Goal: Transaction & Acquisition: Purchase product/service

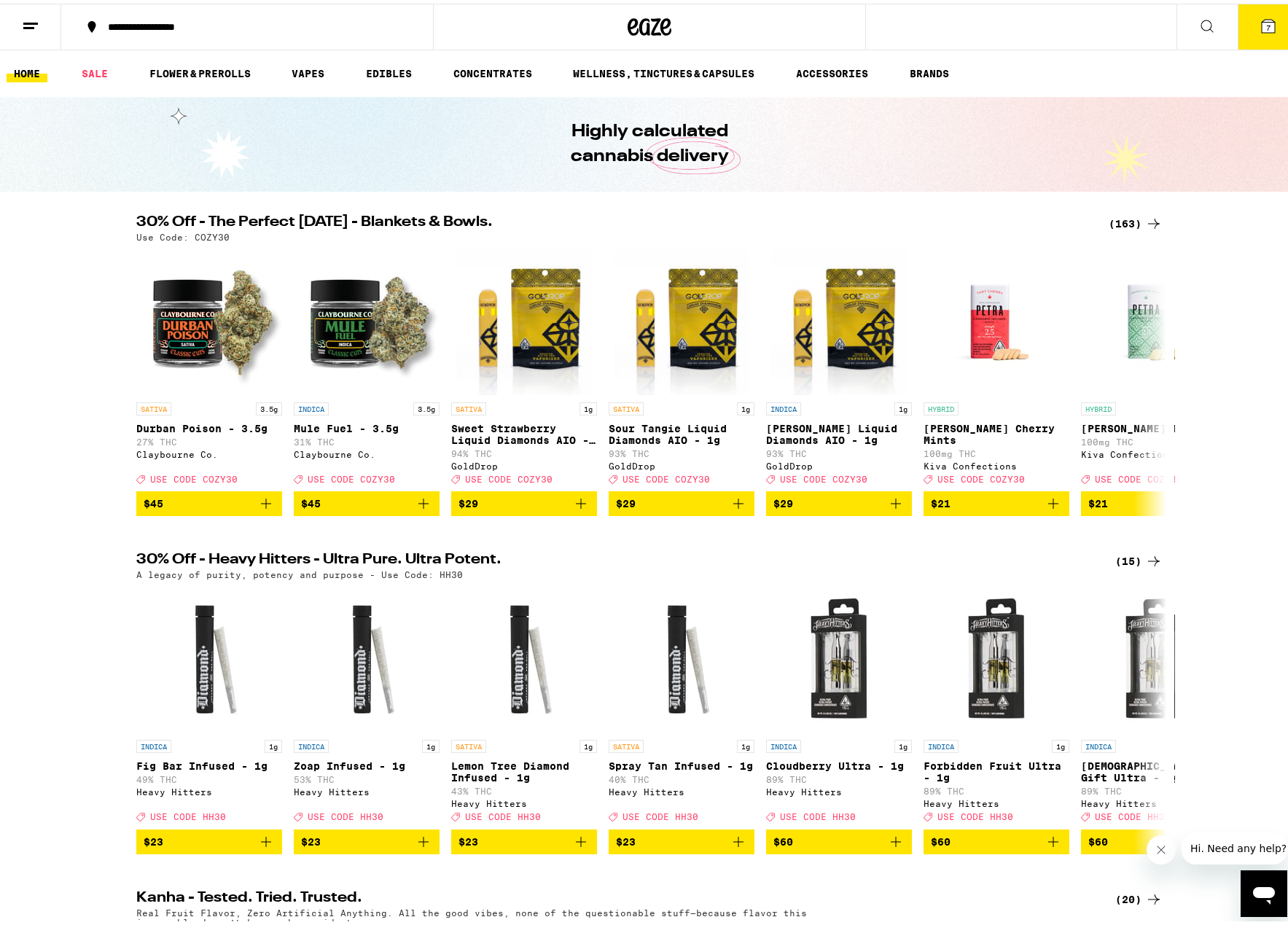
drag, startPoint x: 89, startPoint y: 66, endPoint x: 96, endPoint y: 223, distance: 157.2
click at [89, 66] on link "SALE" at bounding box center [95, 70] width 41 height 18
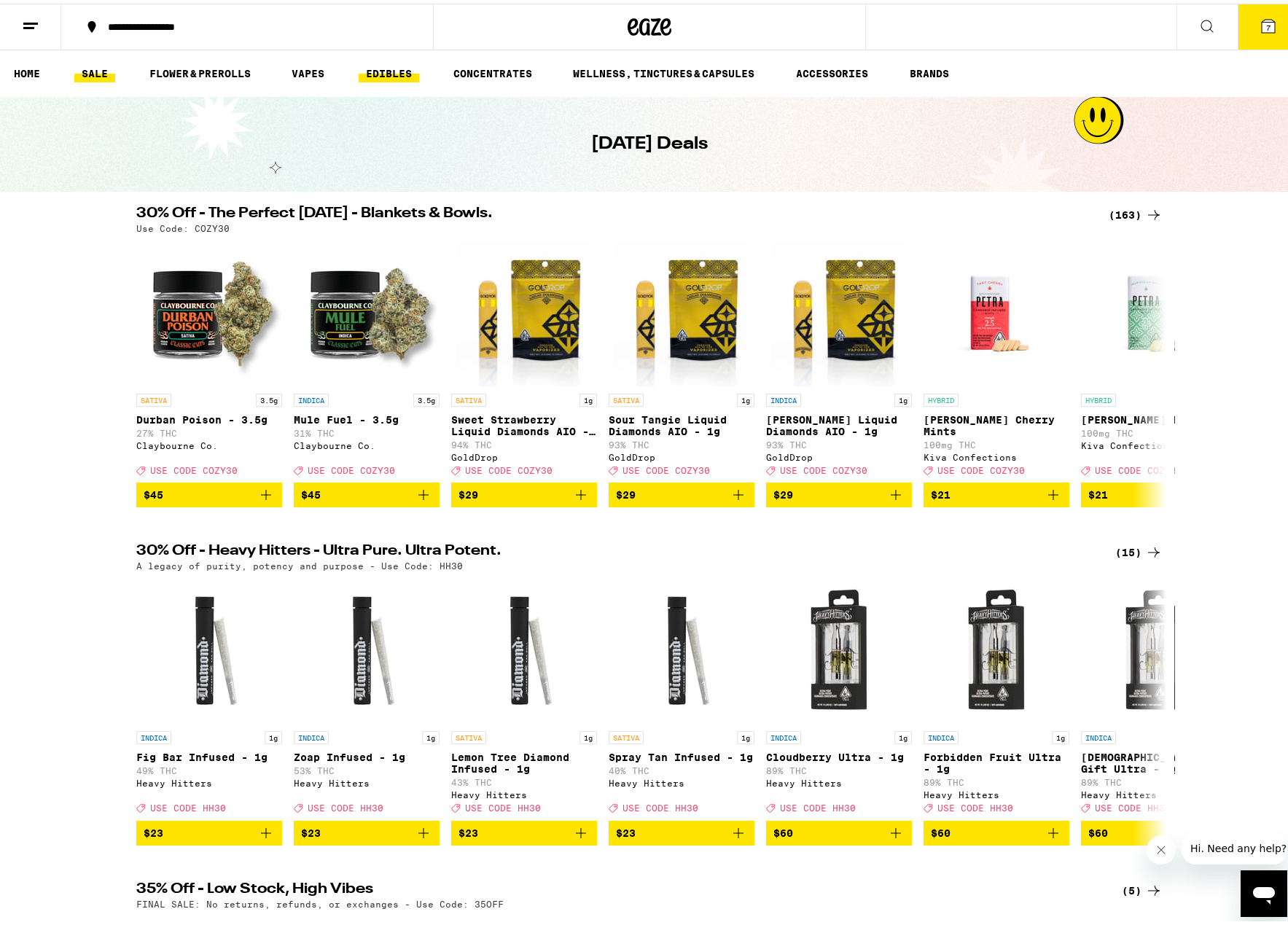
click at [383, 67] on link "EDIBLES" at bounding box center [389, 70] width 60 height 18
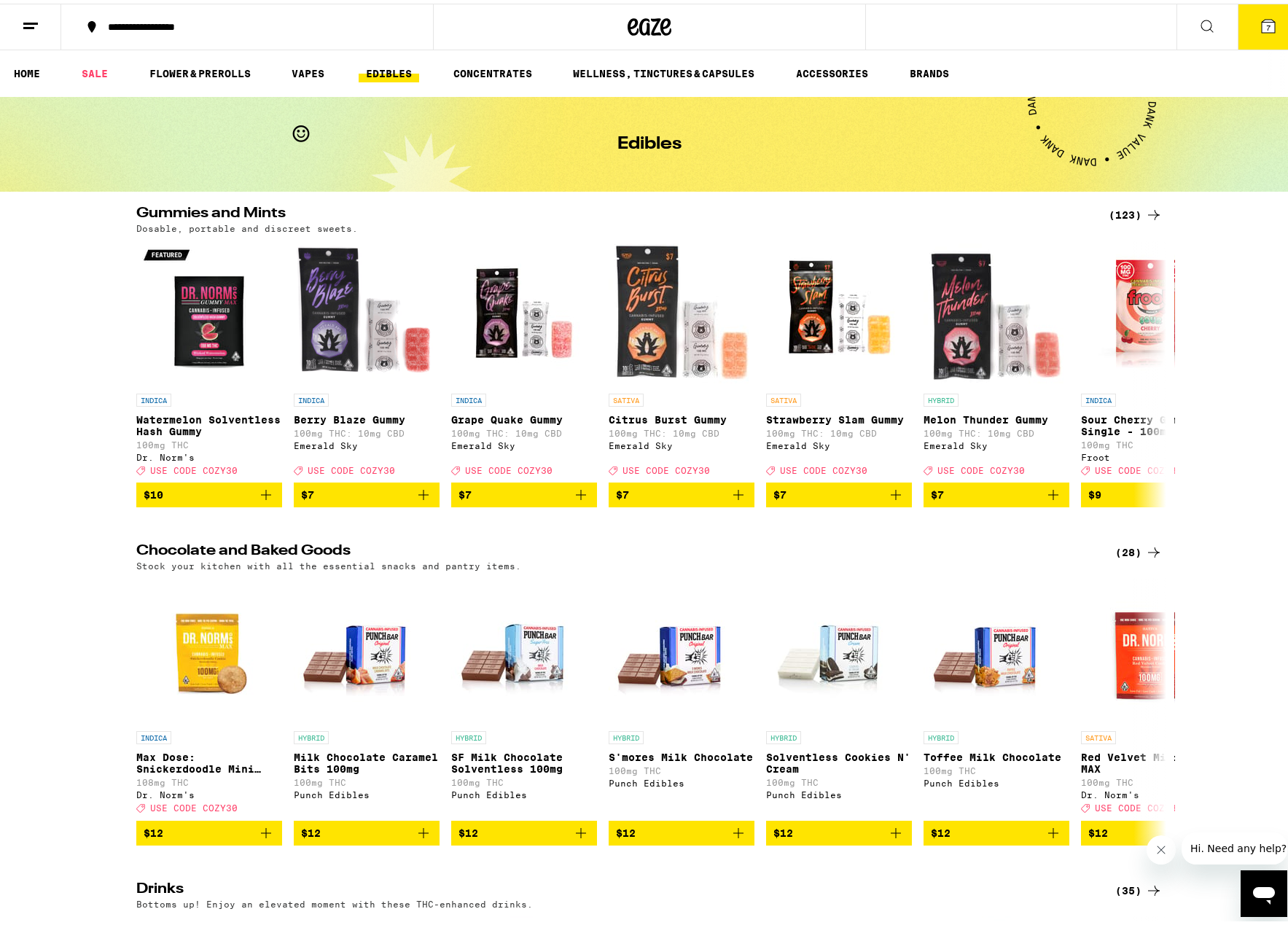
drag, startPoint x: 1120, startPoint y: 210, endPoint x: 370, endPoint y: 320, distance: 758.0
click at [1119, 210] on div "(123)" at bounding box center [1135, 211] width 54 height 18
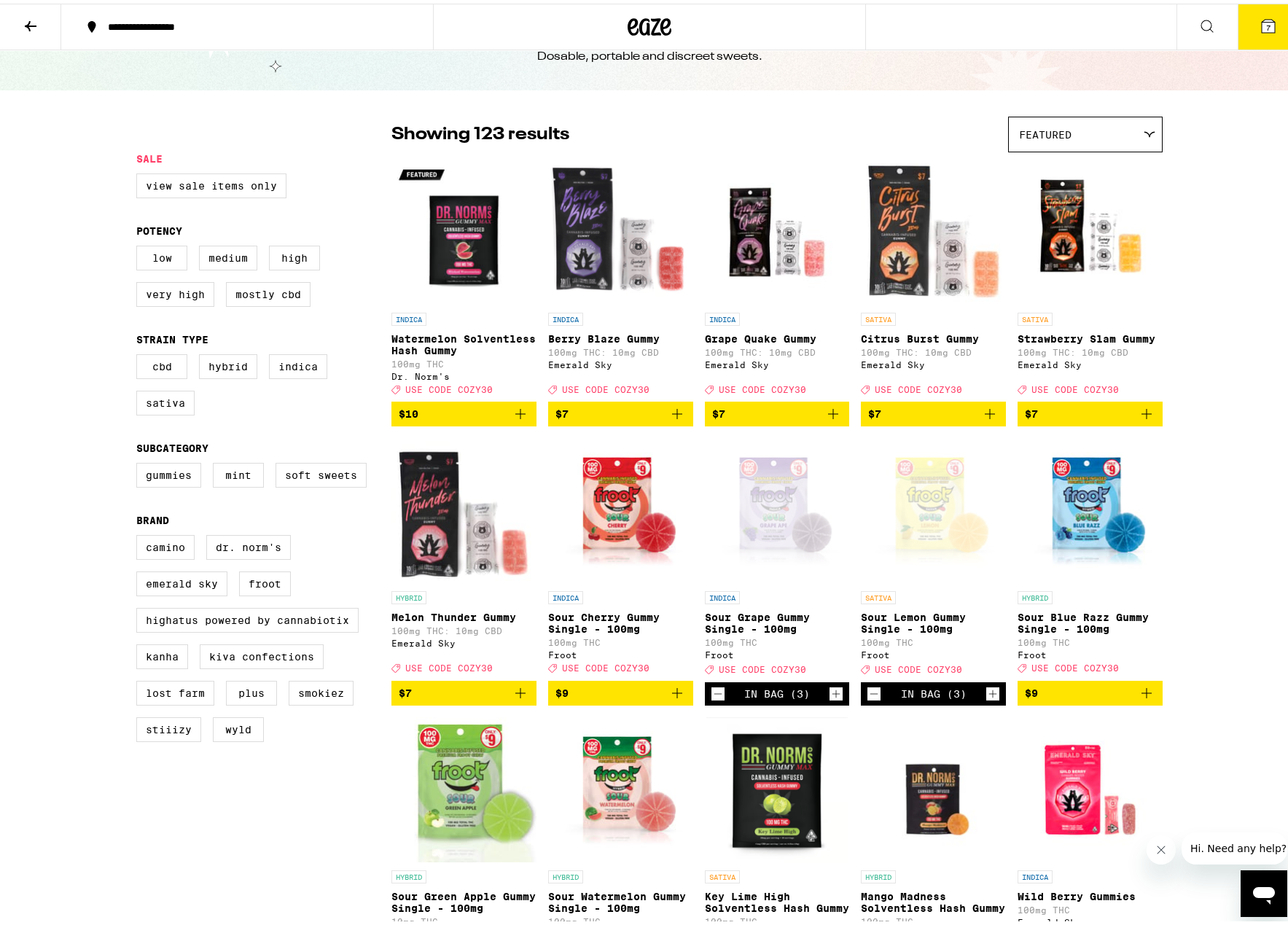
scroll to position [56, 0]
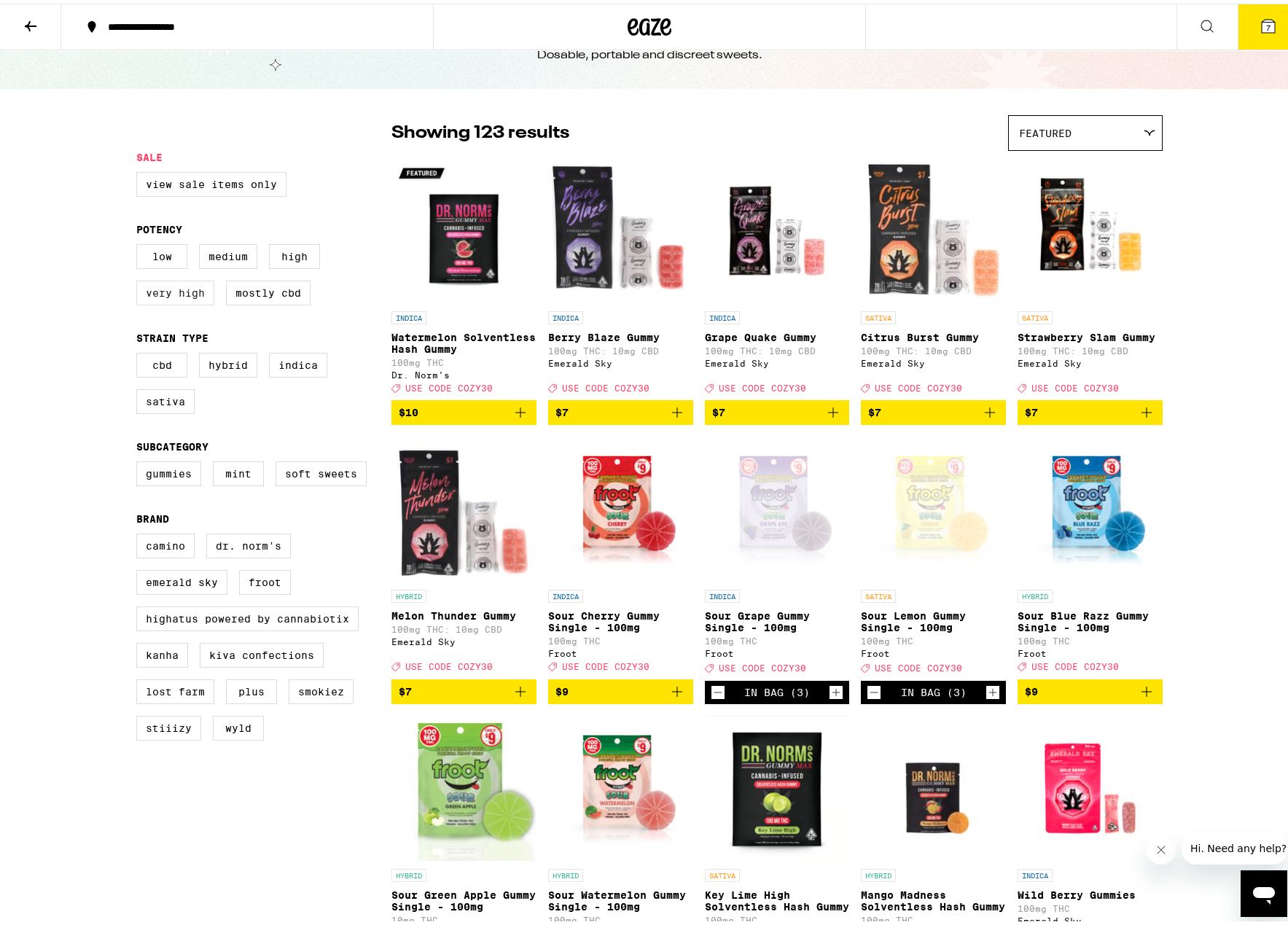
click at [186, 301] on label "Very High" at bounding box center [176, 289] width 78 height 25
click at [140, 243] on input "Very High" at bounding box center [139, 242] width 1 height 1
checkbox input "true"
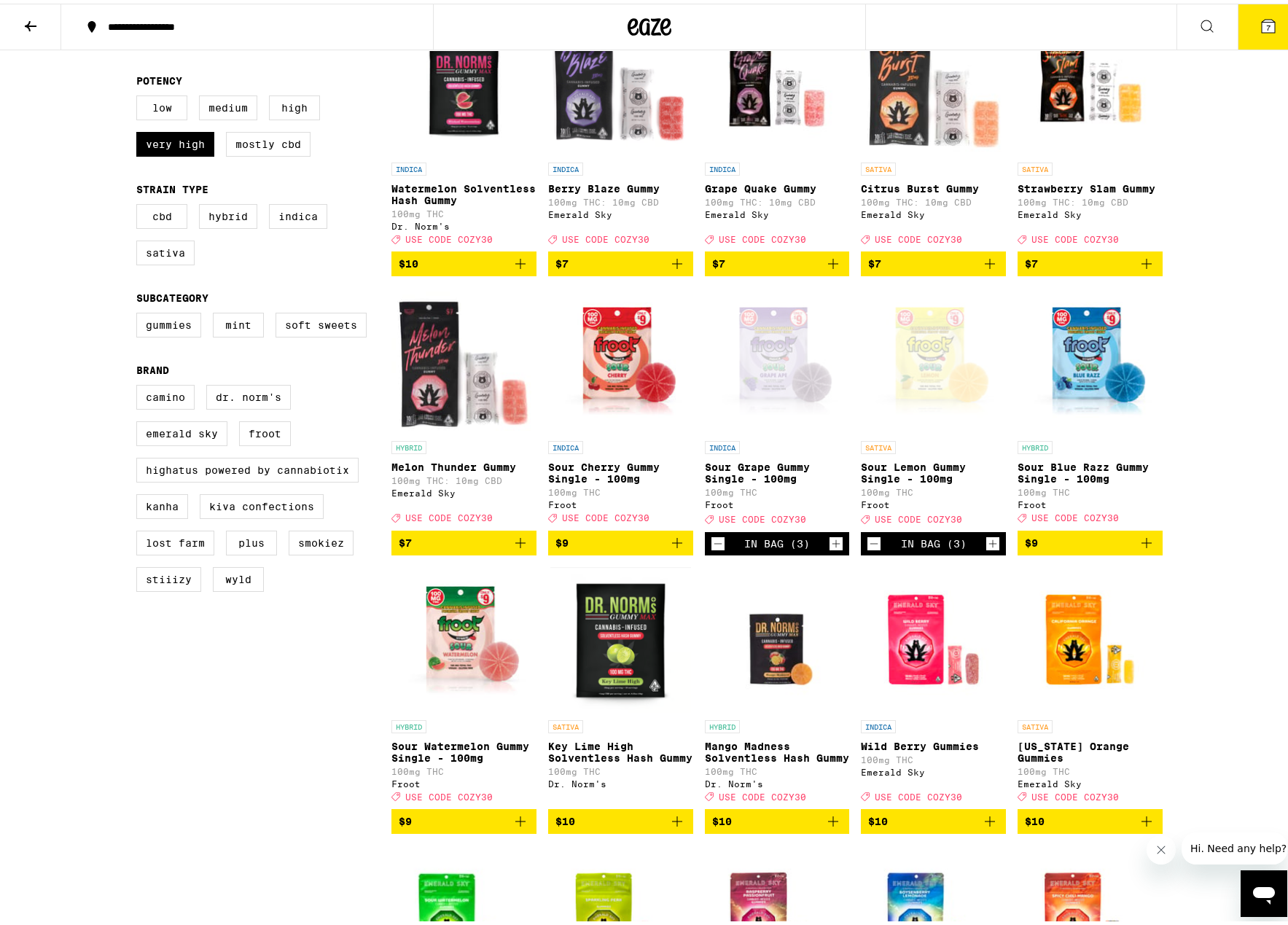
scroll to position [207, 0]
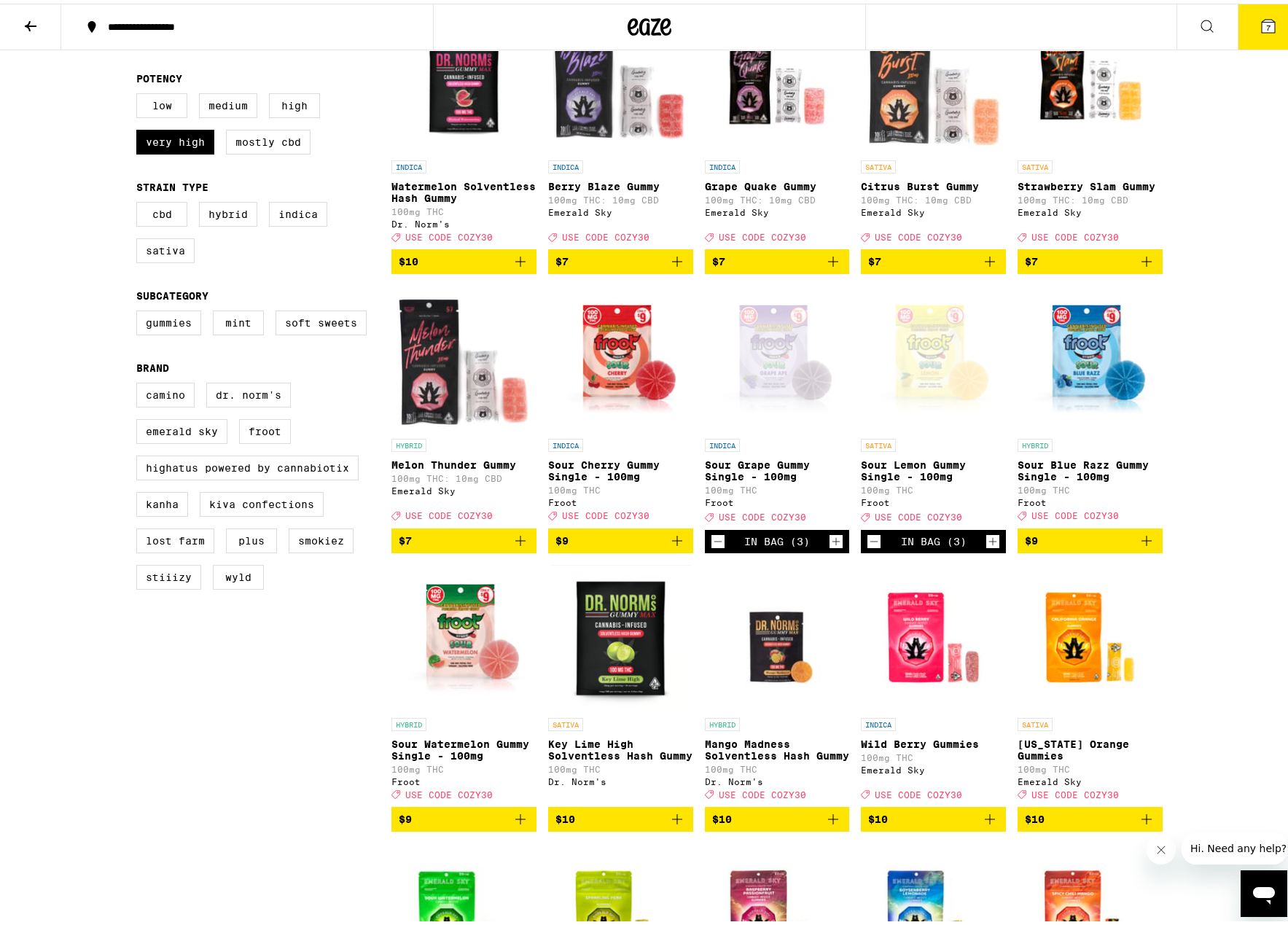
click at [1142, 546] on icon "Add to bag" at bounding box center [1147, 537] width 18 height 18
click at [861, 549] on div "In Bag (3)" at bounding box center [933, 538] width 145 height 23
click at [871, 538] on icon "Decrement" at bounding box center [874, 538] width 8 height 0
click at [870, 547] on icon "Decrement" at bounding box center [873, 538] width 13 height 18
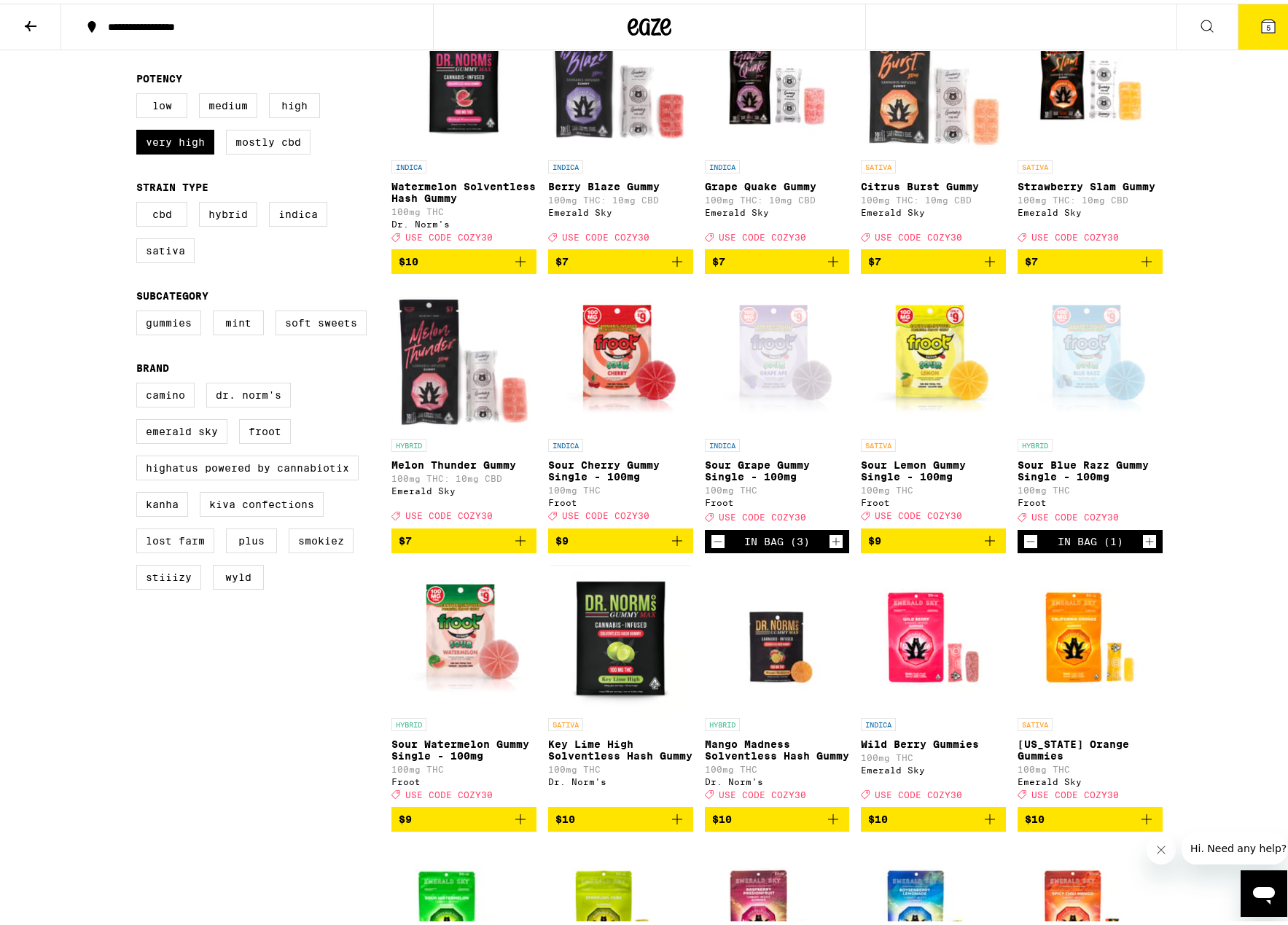
click at [1150, 547] on icon "Increment" at bounding box center [1150, 538] width 13 height 18
click at [1148, 547] on icon "Increment" at bounding box center [1150, 538] width 13 height 18
click at [615, 385] on img "Open page for Sour Cherry Gummy Single - 100mg from Froot" at bounding box center [620, 355] width 145 height 146
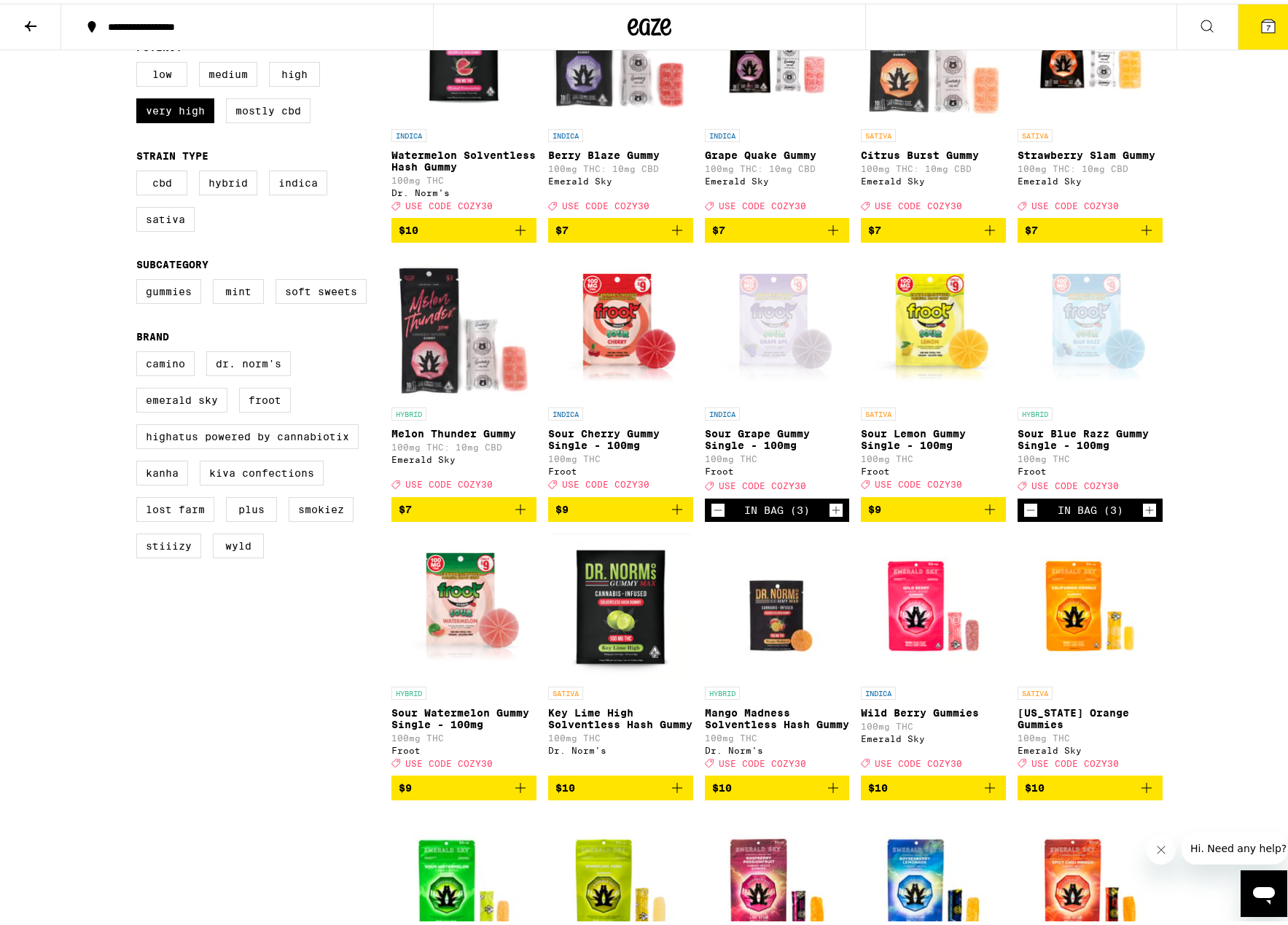
scroll to position [344, 0]
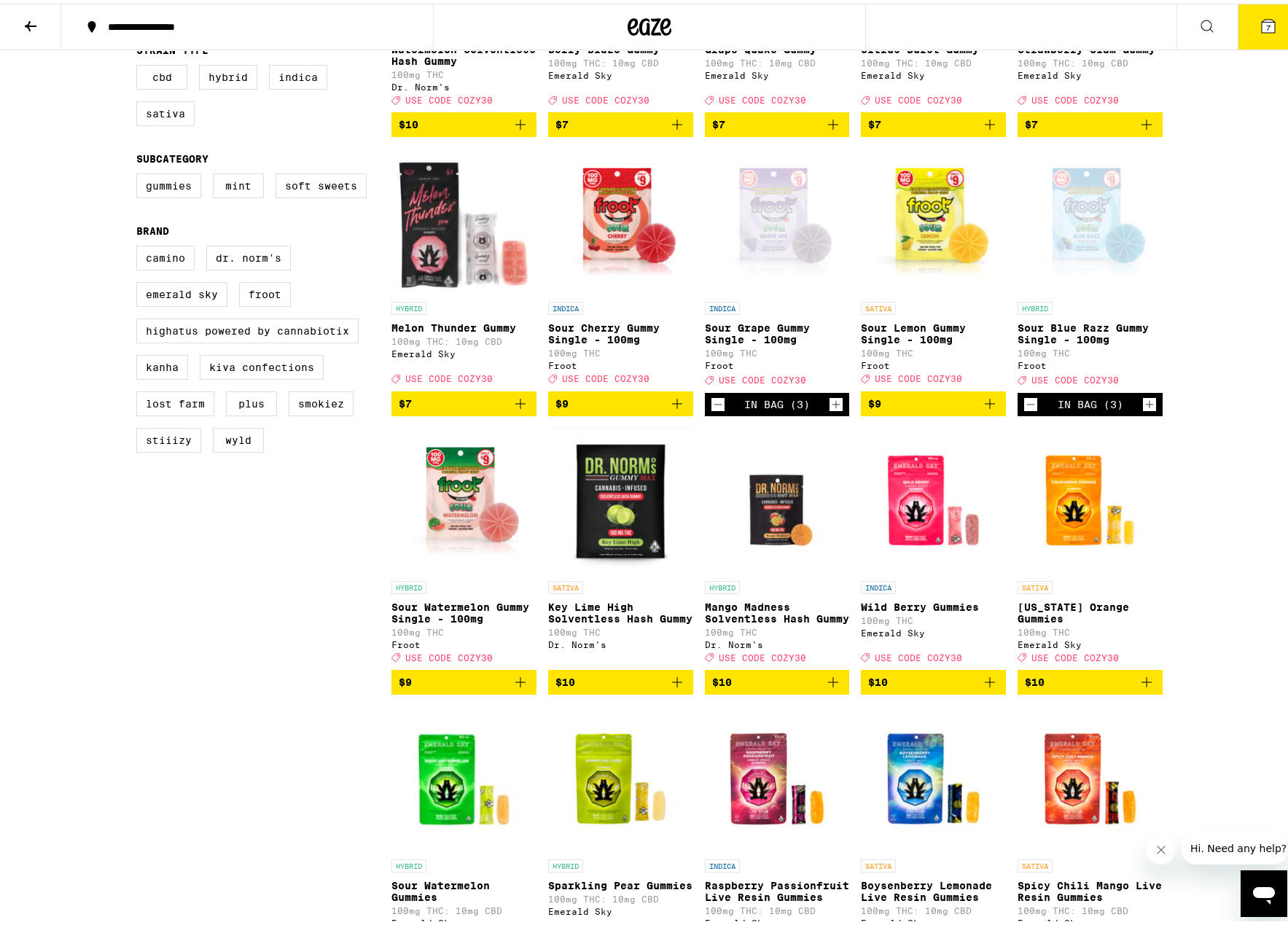
click at [512, 687] on icon "Add to bag" at bounding box center [520, 679] width 18 height 18
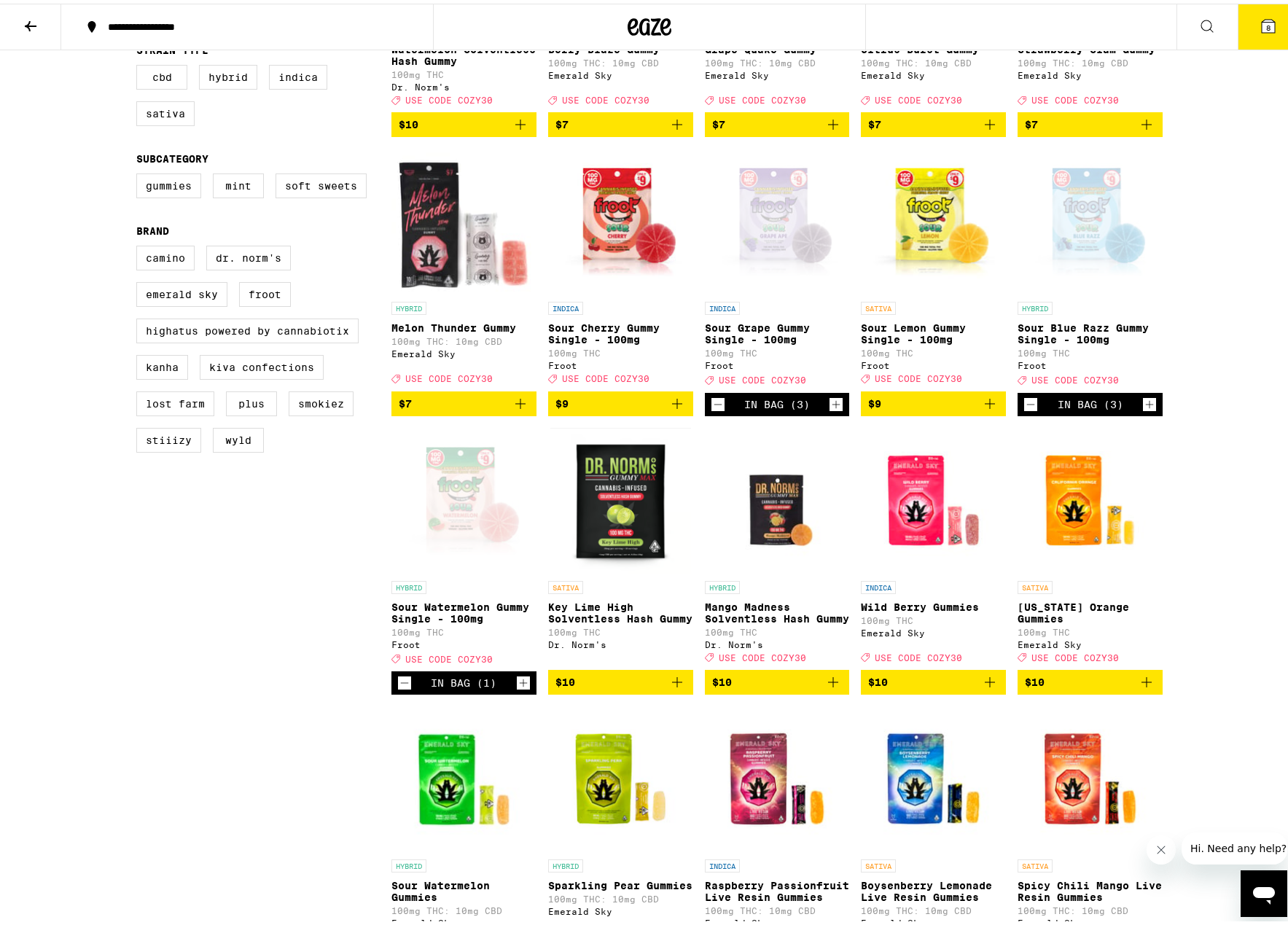
click at [673, 409] on icon "Add to bag" at bounding box center [677, 400] width 18 height 18
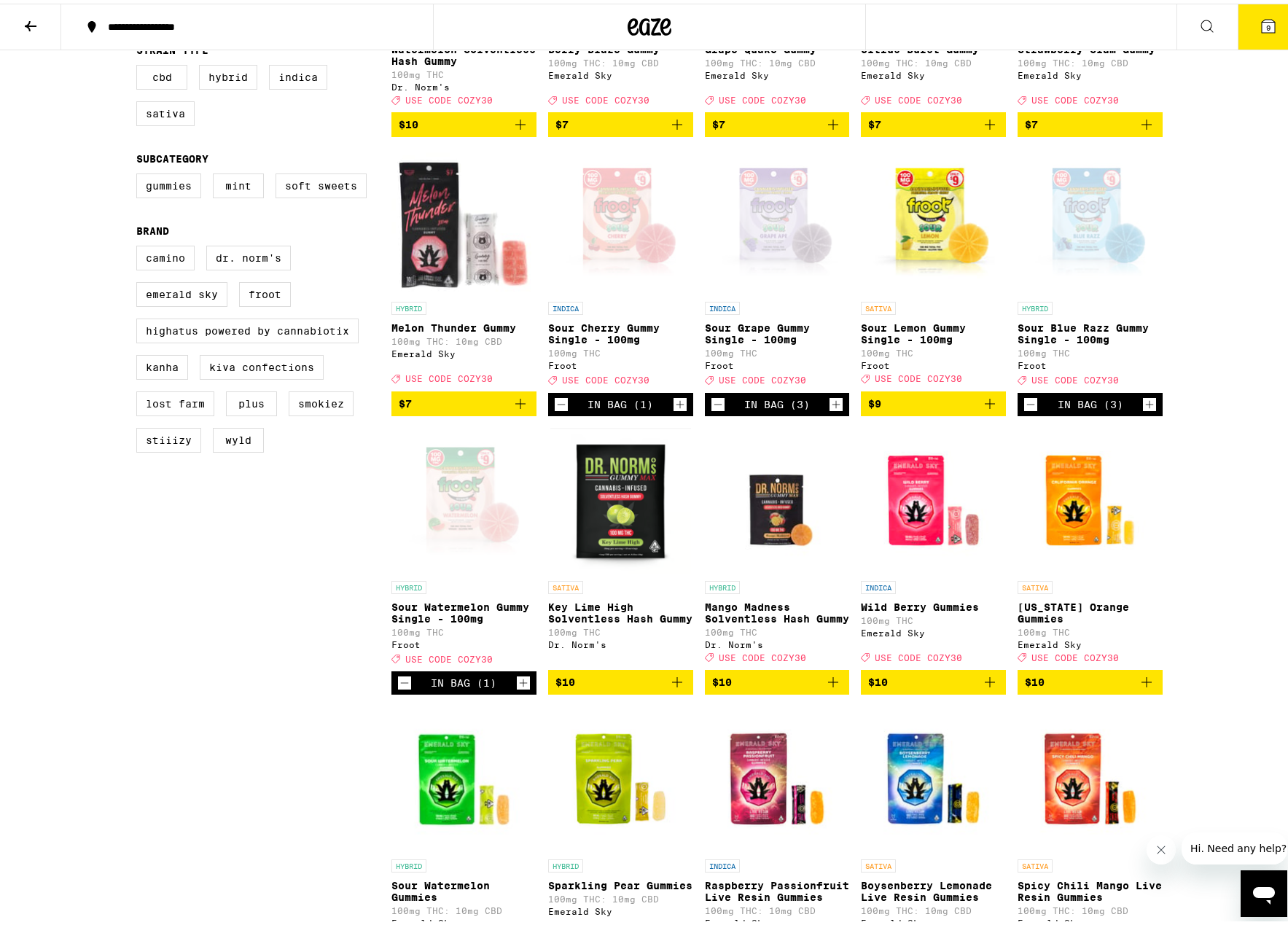
click at [712, 410] on icon "Decrement" at bounding box center [718, 401] width 13 height 18
click at [716, 410] on icon "Decrement" at bounding box center [718, 401] width 13 height 18
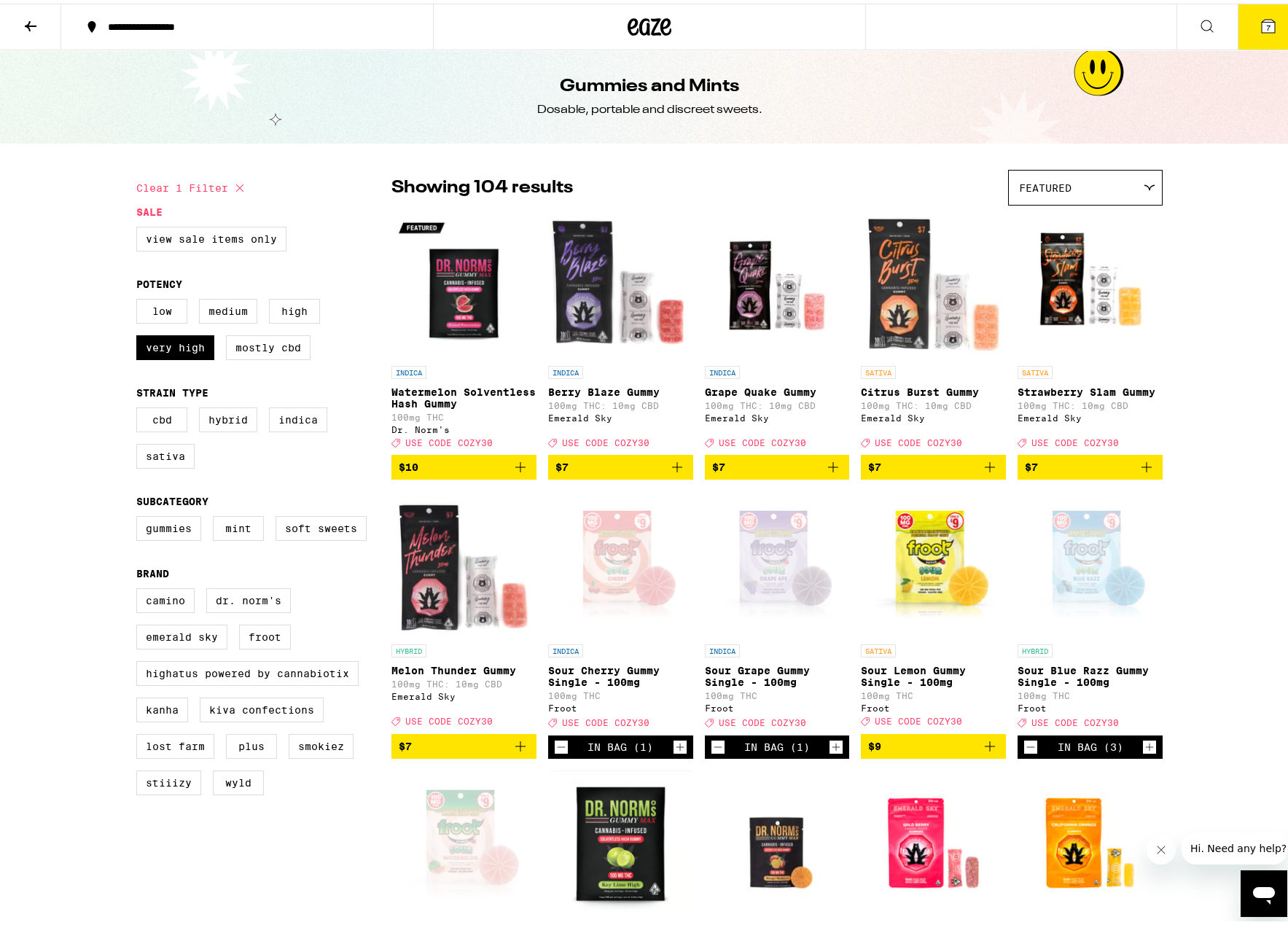
scroll to position [0, 0]
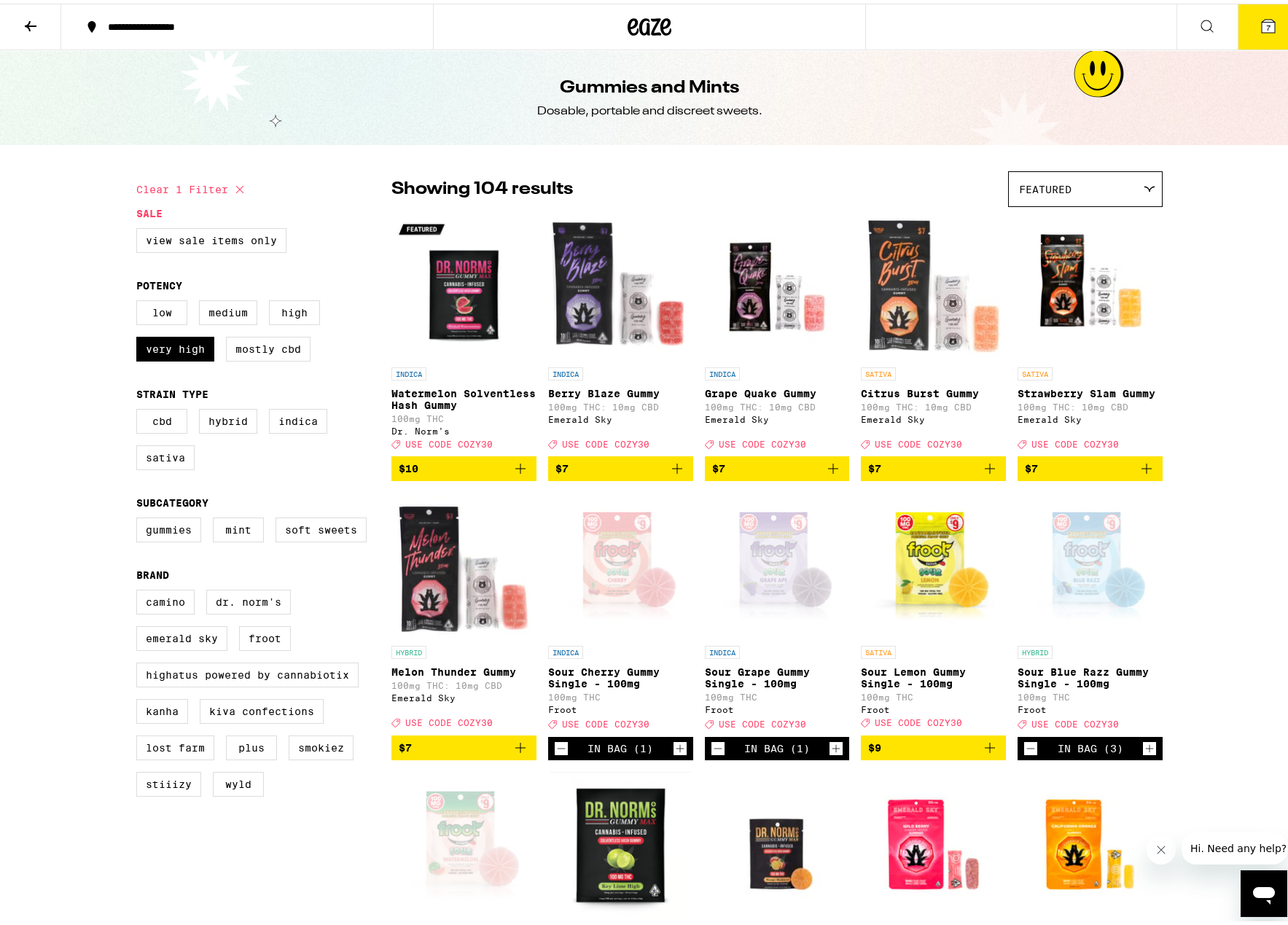
click at [1254, 36] on button "7" at bounding box center [1268, 23] width 61 height 45
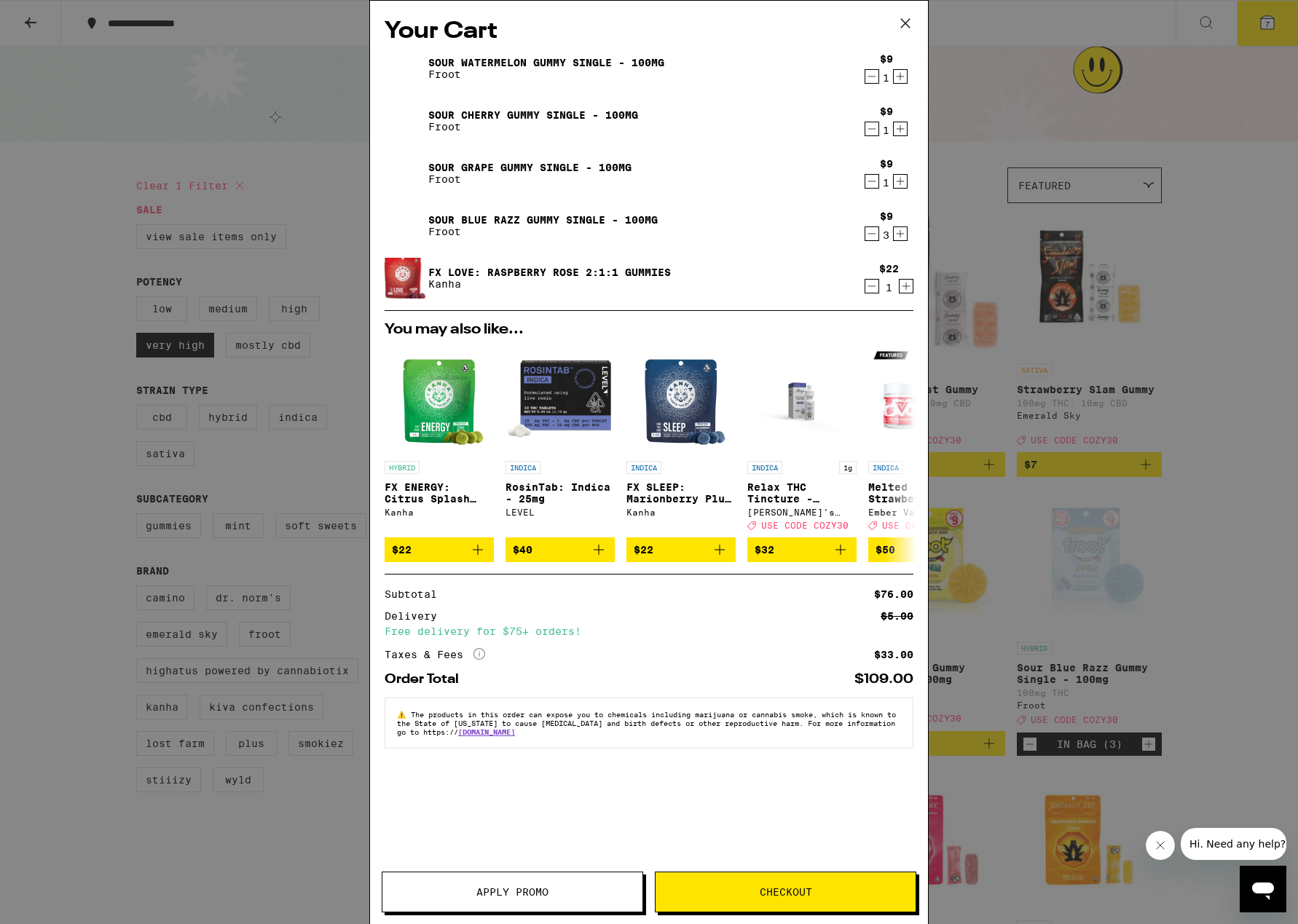
click at [536, 887] on span "Apply Promo" at bounding box center [512, 891] width 72 height 10
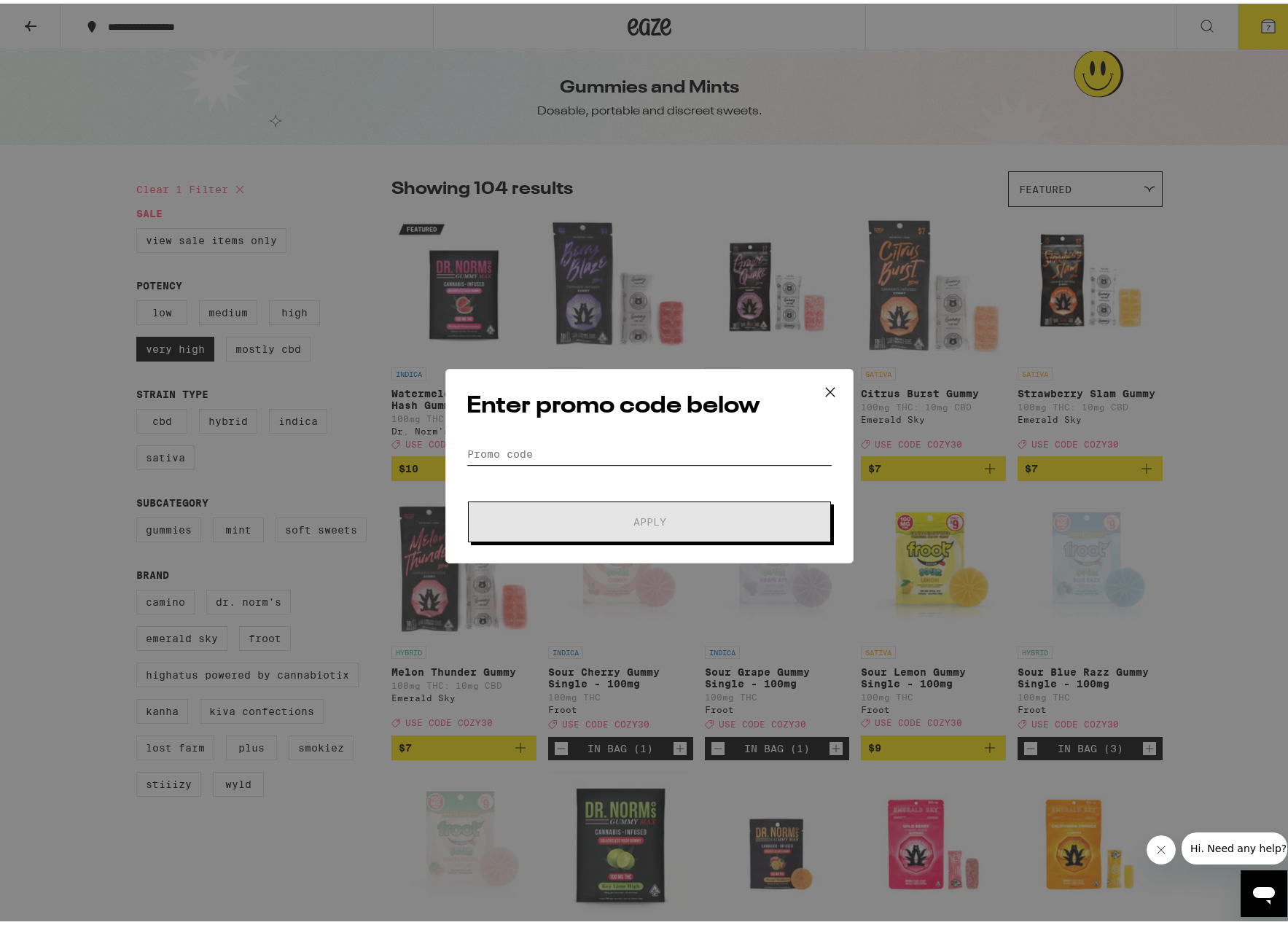
click at [558, 444] on input "Promo Code" at bounding box center [650, 450] width 366 height 22
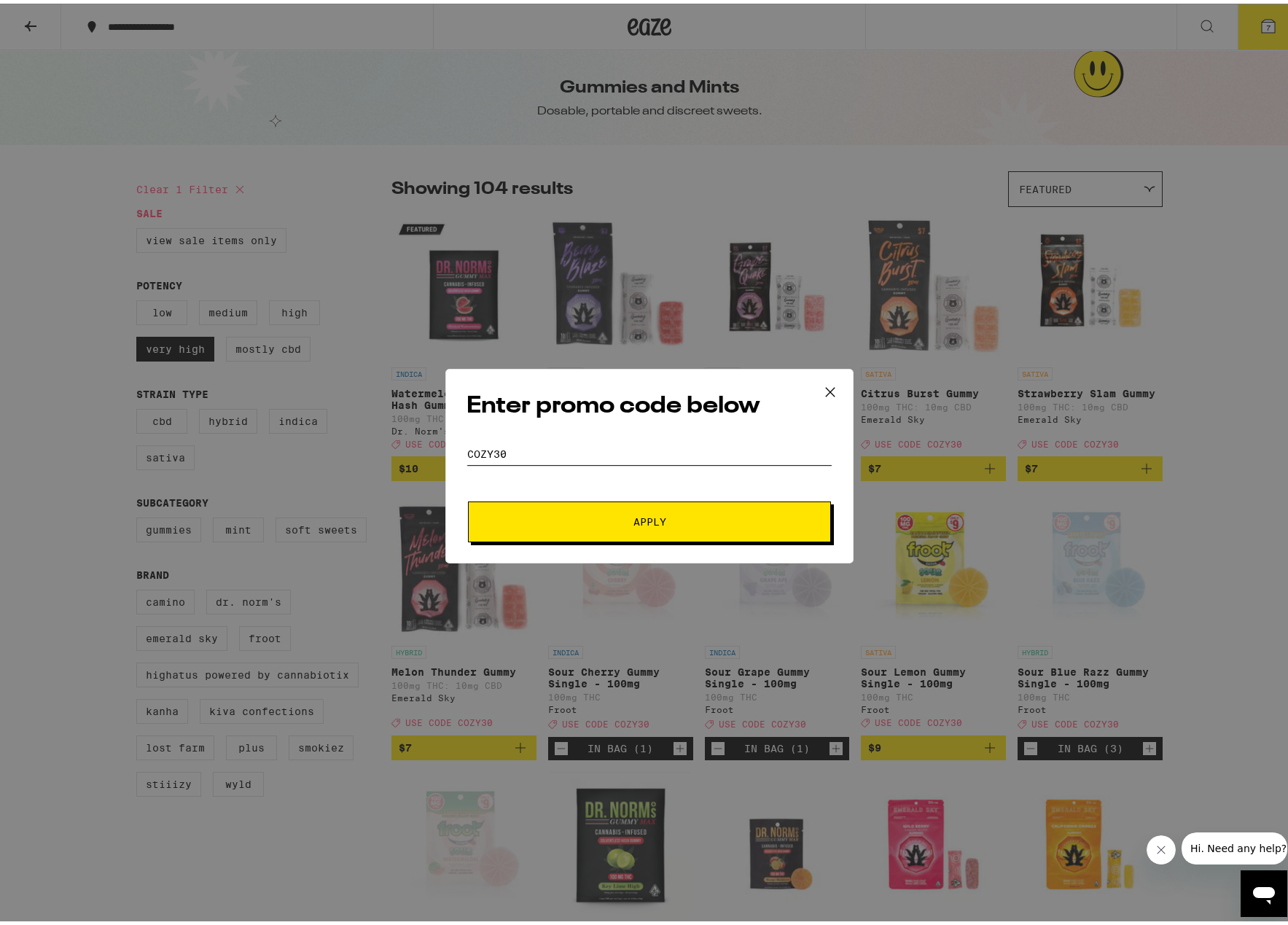
type input "cozy30"
click at [636, 511] on button "Apply" at bounding box center [649, 518] width 363 height 41
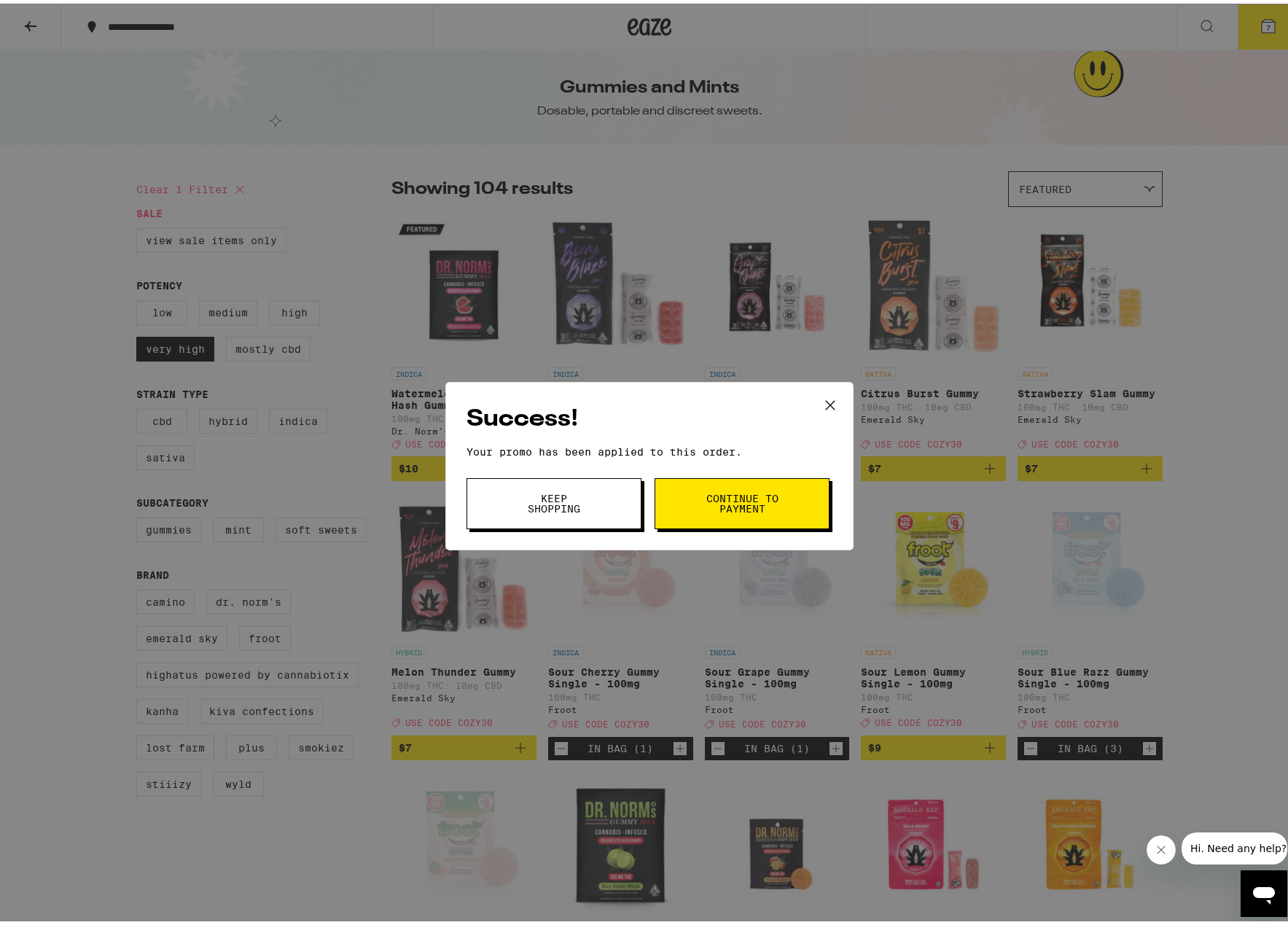
click at [715, 502] on span "Continue to payment" at bounding box center [742, 500] width 75 height 20
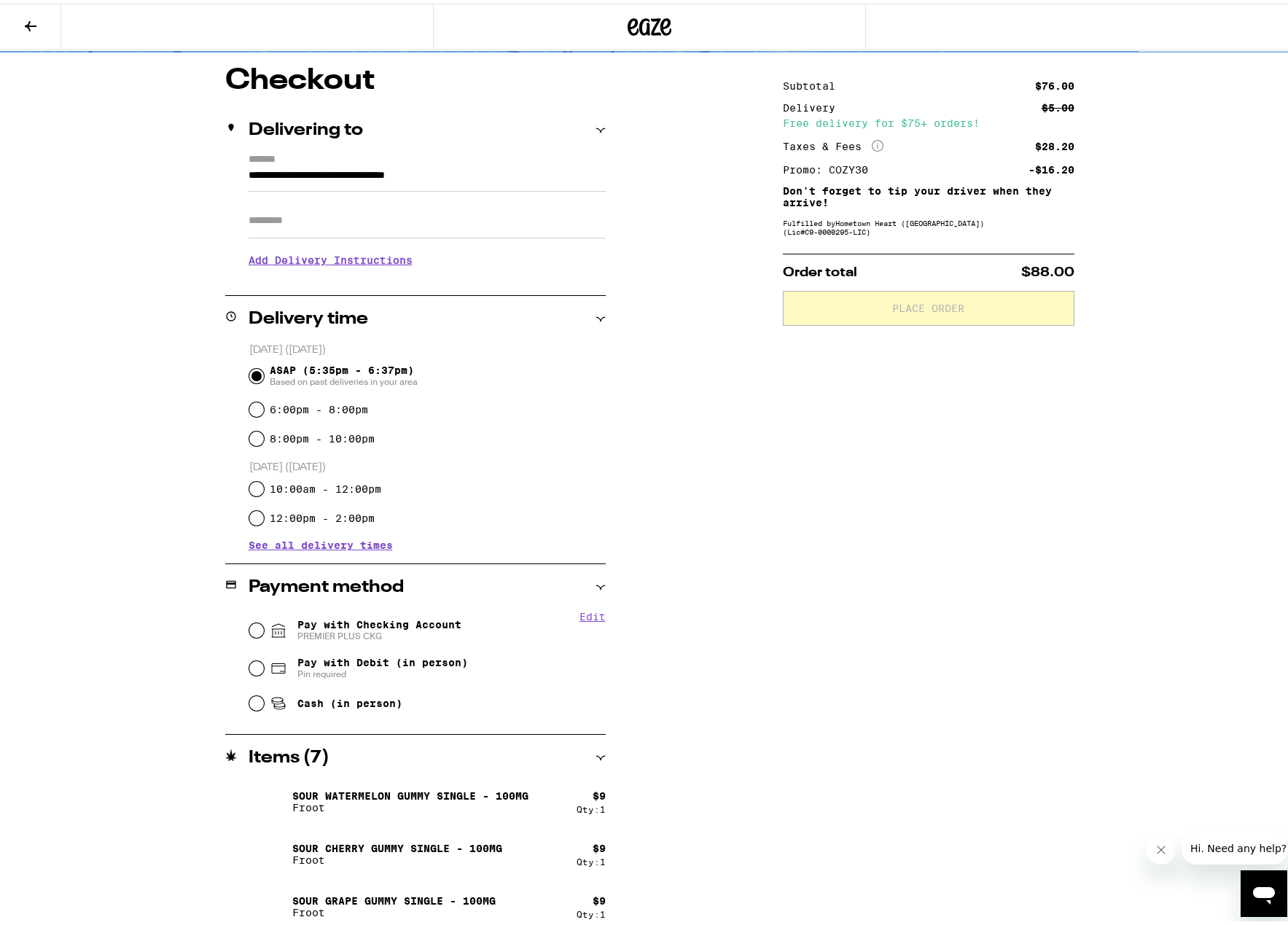
scroll to position [128, 0]
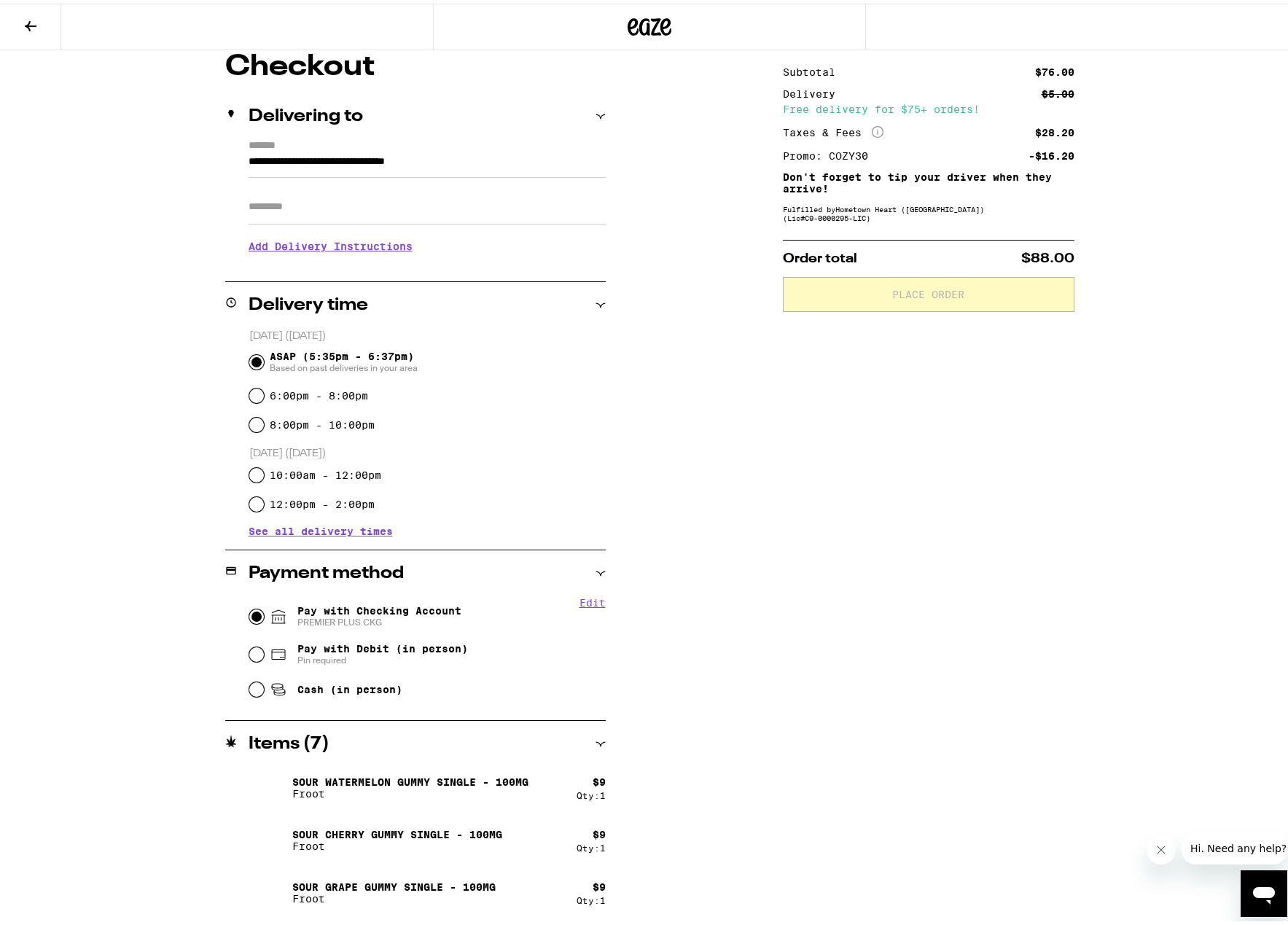
click at [249, 615] on input "Pay with Checking Account PREMIER PLUS CKG" at bounding box center [257, 613] width 14 height 14
radio input "true"
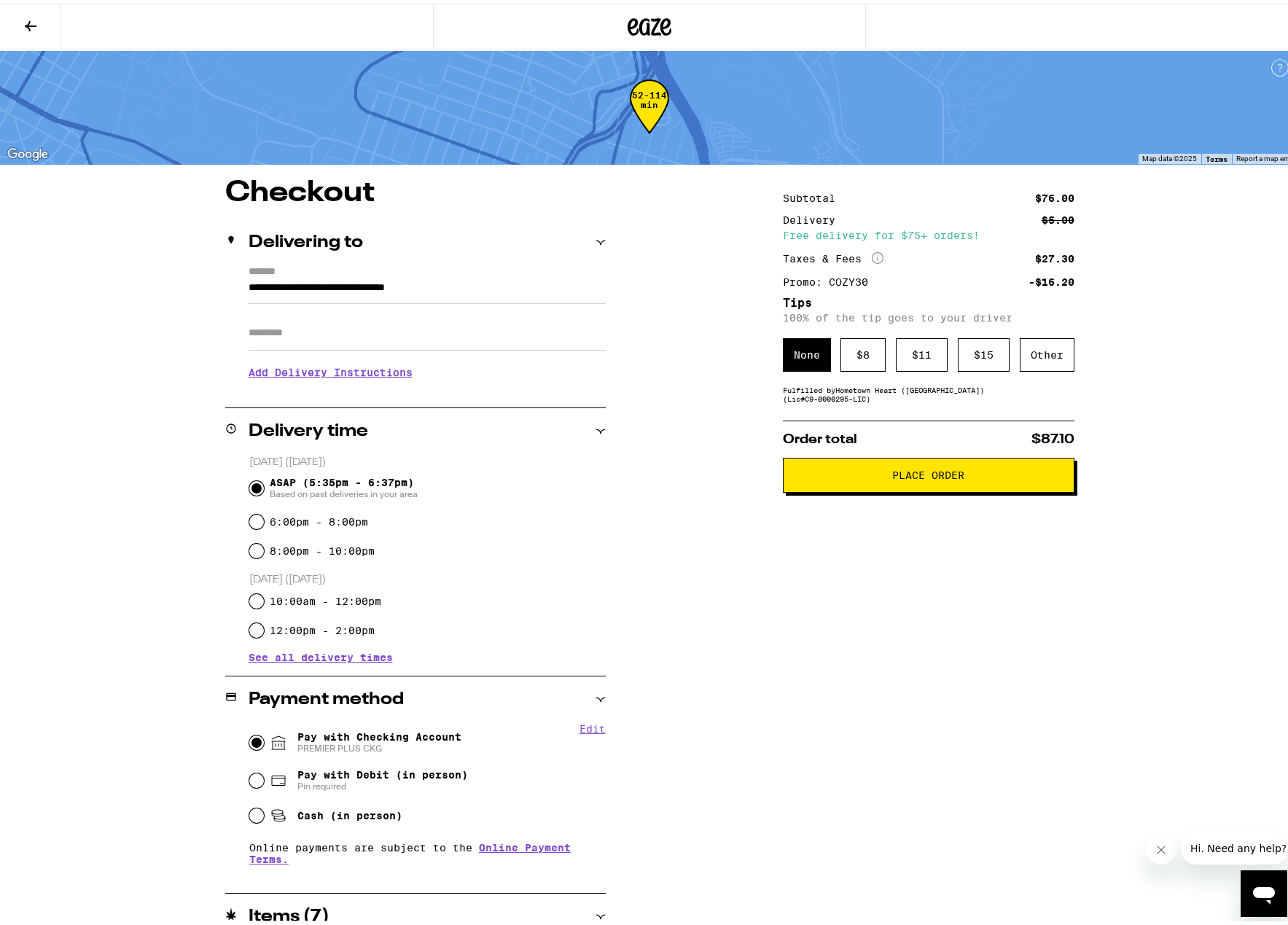
scroll to position [0, 0]
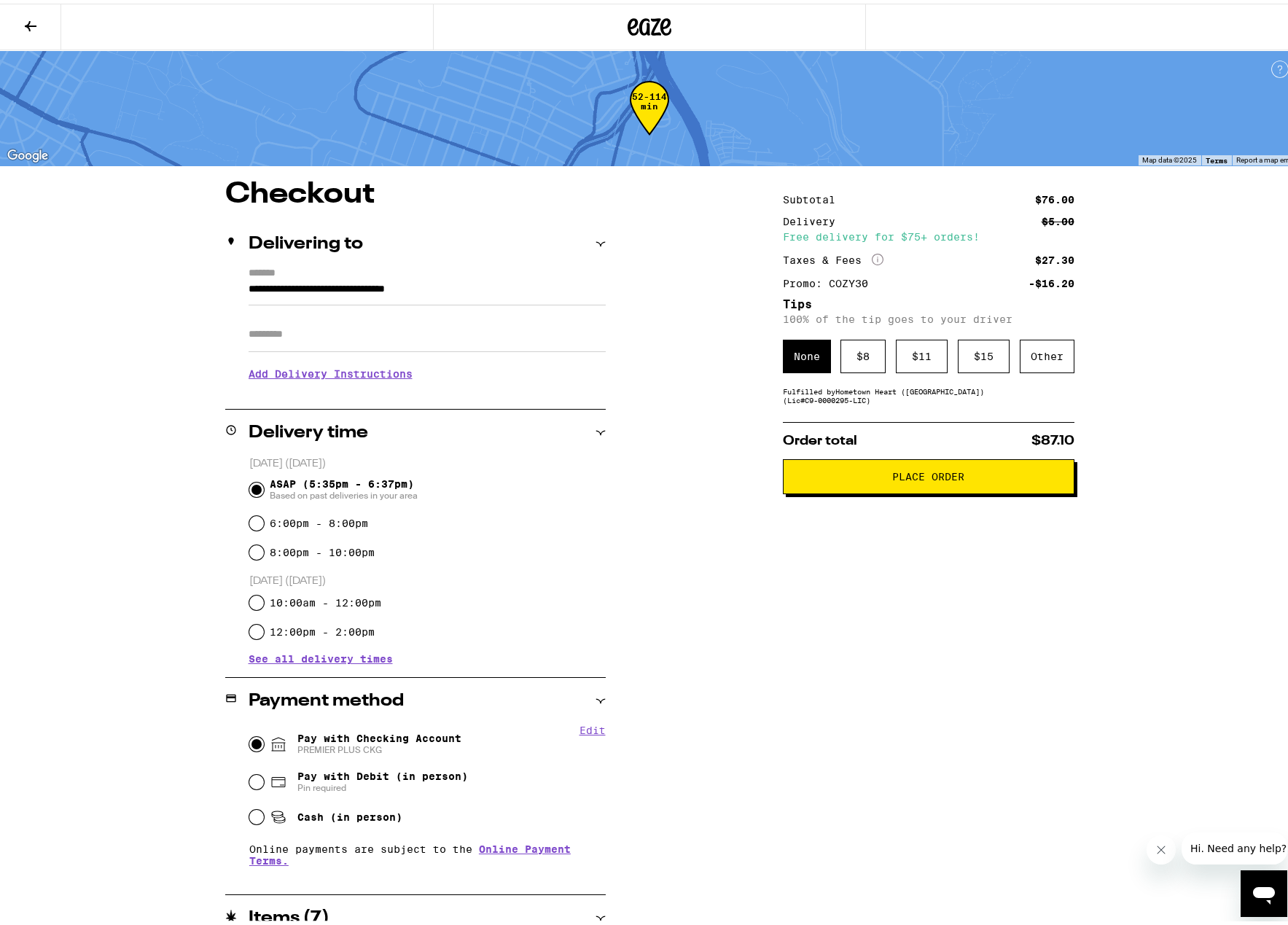
click at [22, 21] on icon at bounding box center [31, 23] width 18 height 18
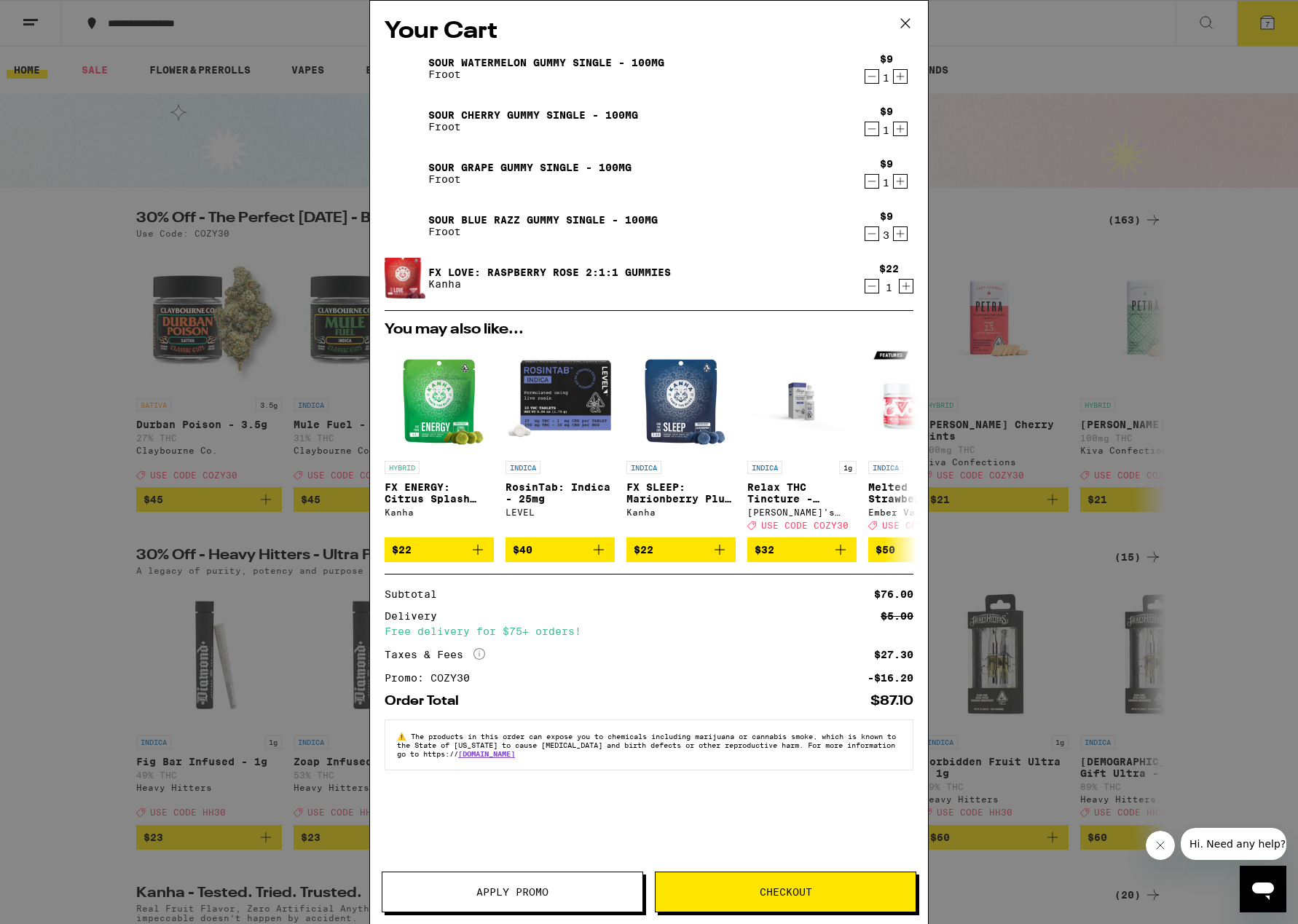
click at [870, 286] on icon "Decrement" at bounding box center [872, 286] width 13 height 18
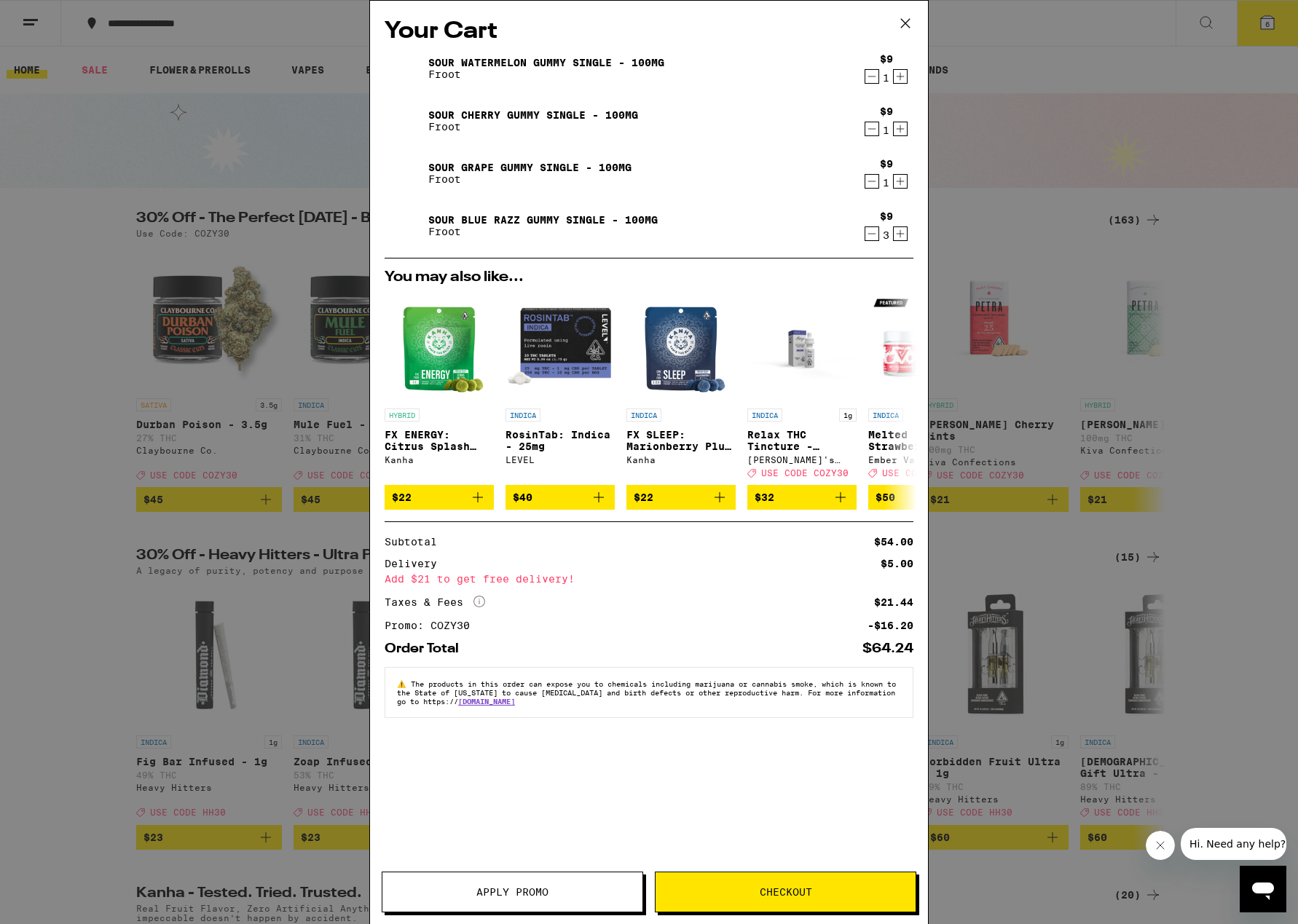
click at [904, 76] on icon "Increment" at bounding box center [901, 76] width 13 height 18
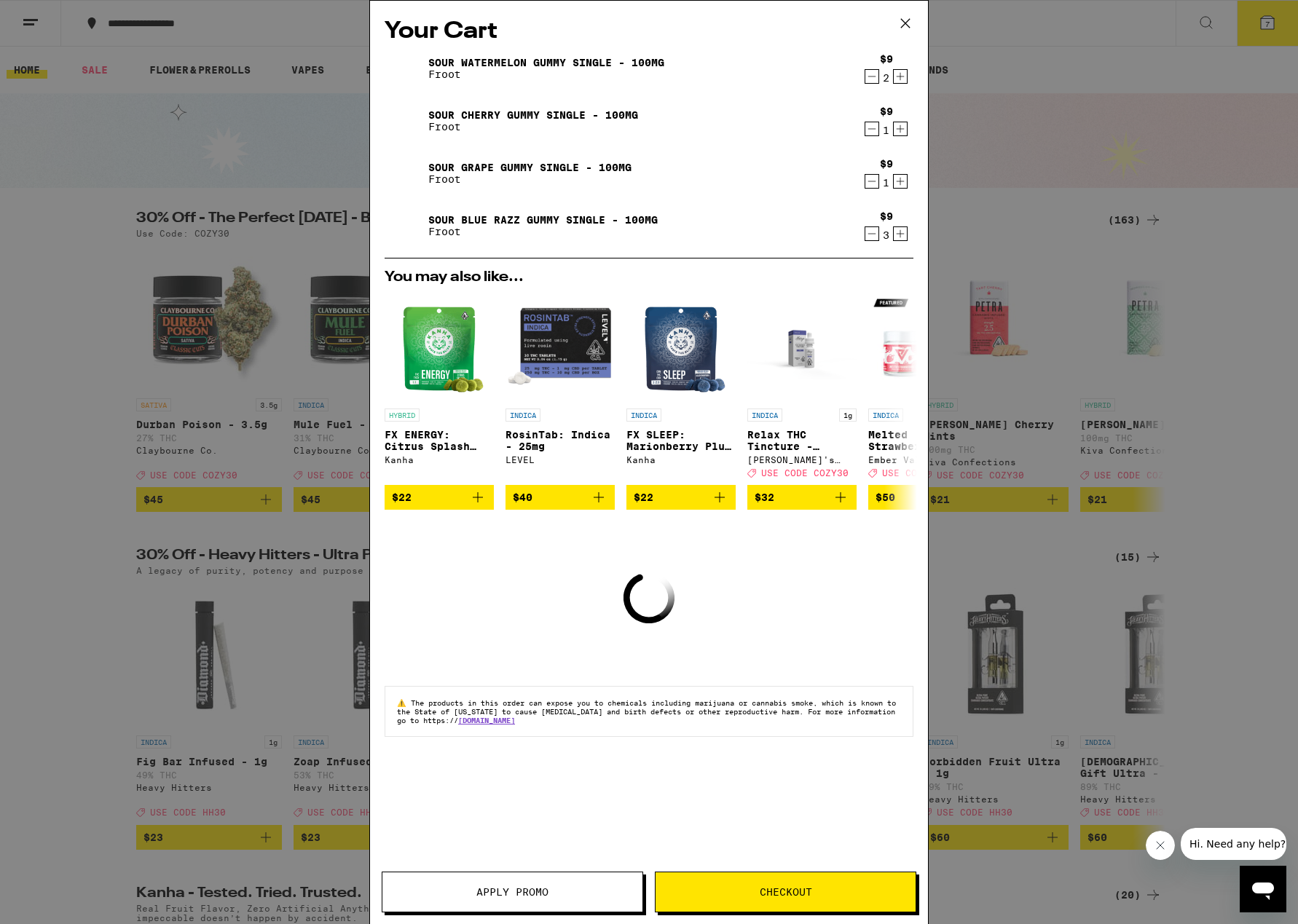
click at [904, 76] on icon "Increment" at bounding box center [901, 76] width 13 height 18
click at [896, 129] on icon "Increment" at bounding box center [901, 129] width 13 height 18
click at [898, 129] on icon "Increment" at bounding box center [901, 129] width 13 height 18
click at [900, 188] on icon "Increment" at bounding box center [901, 182] width 13 height 18
click at [900, 187] on icon "Increment" at bounding box center [901, 182] width 13 height 18
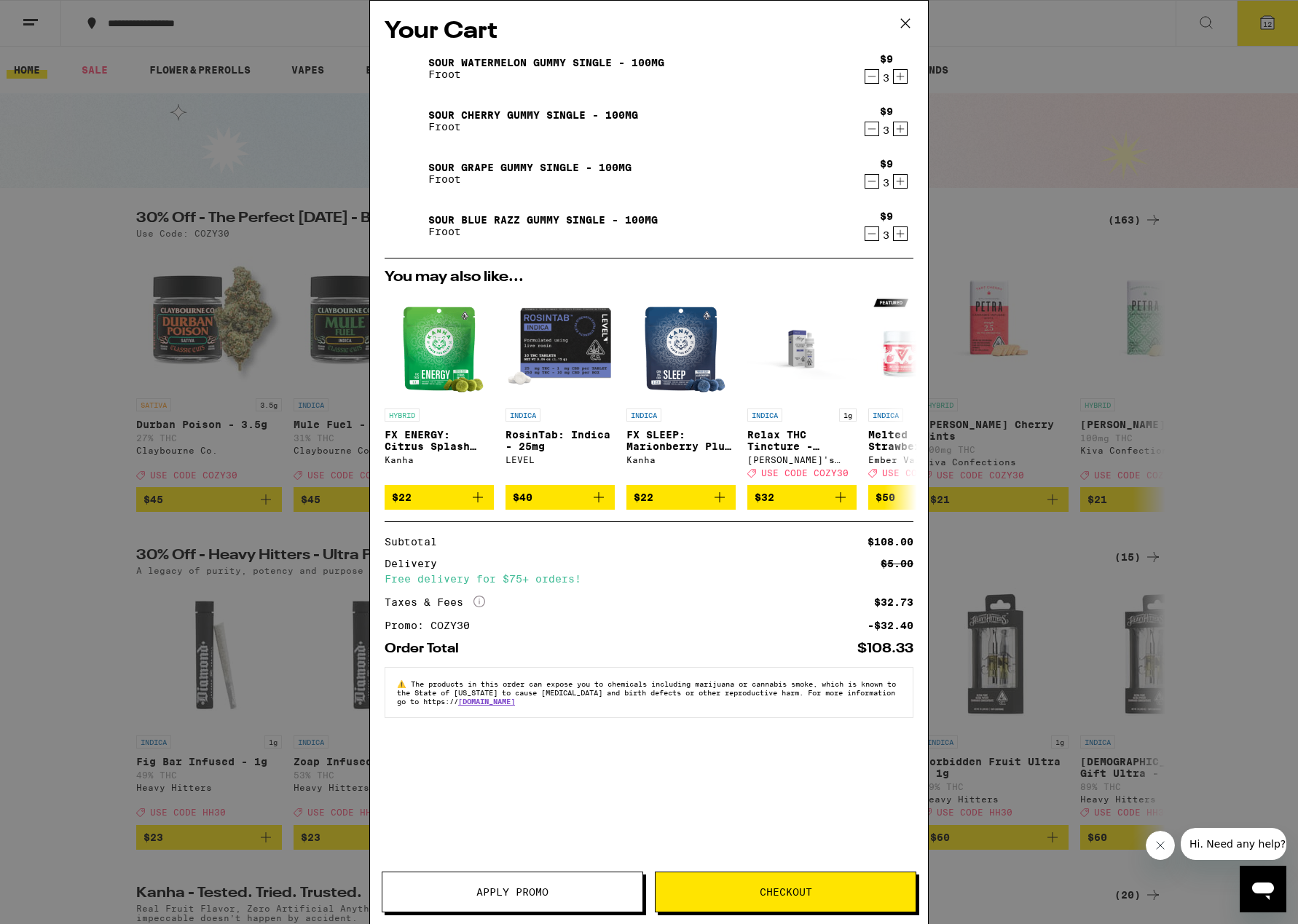
drag, startPoint x: 743, startPoint y: 886, endPoint x: 735, endPoint y: 690, distance: 196.2
click at [743, 884] on button "Checkout" at bounding box center [785, 892] width 262 height 41
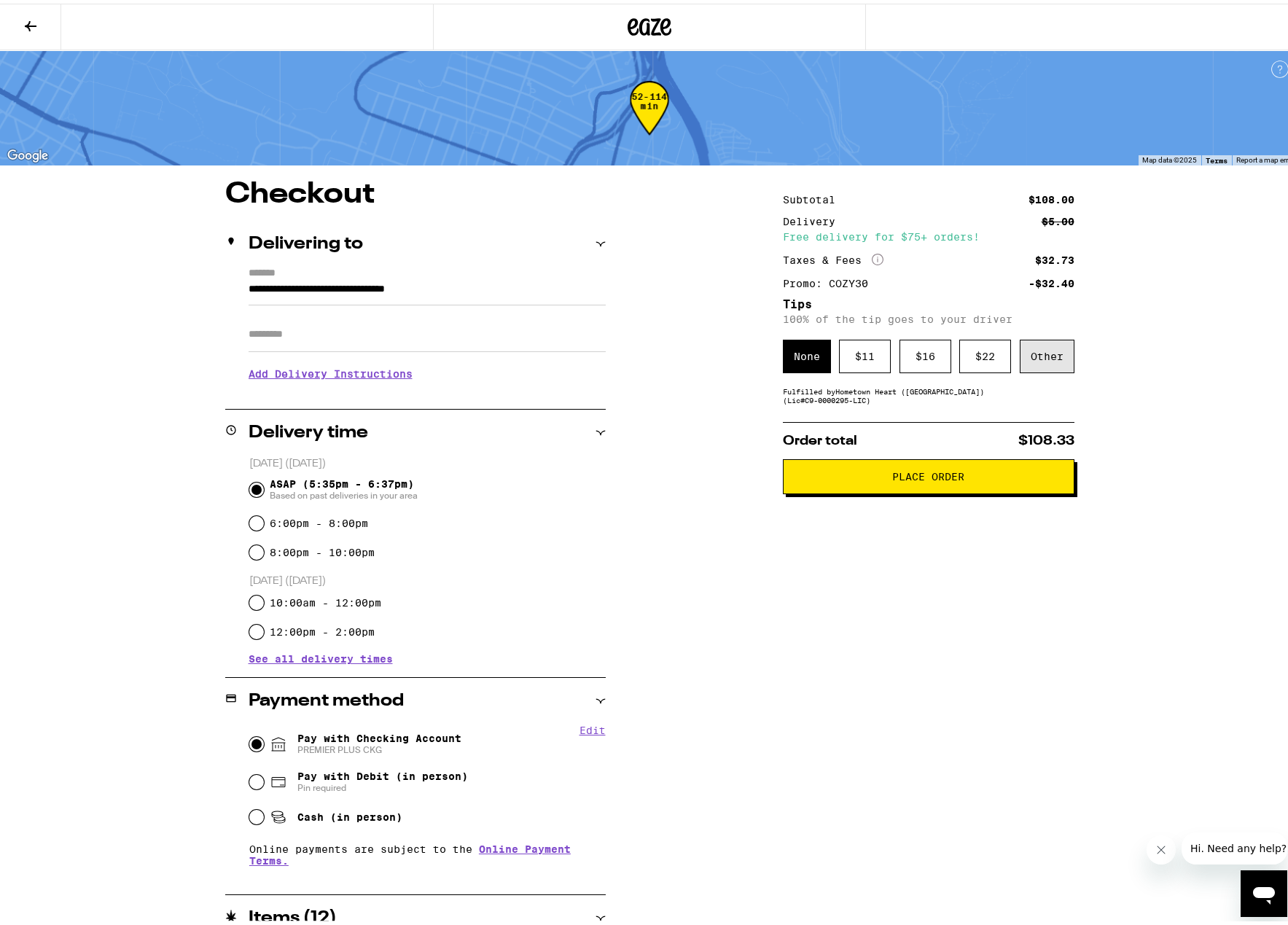
click at [1042, 354] on div "Other" at bounding box center [1047, 353] width 55 height 34
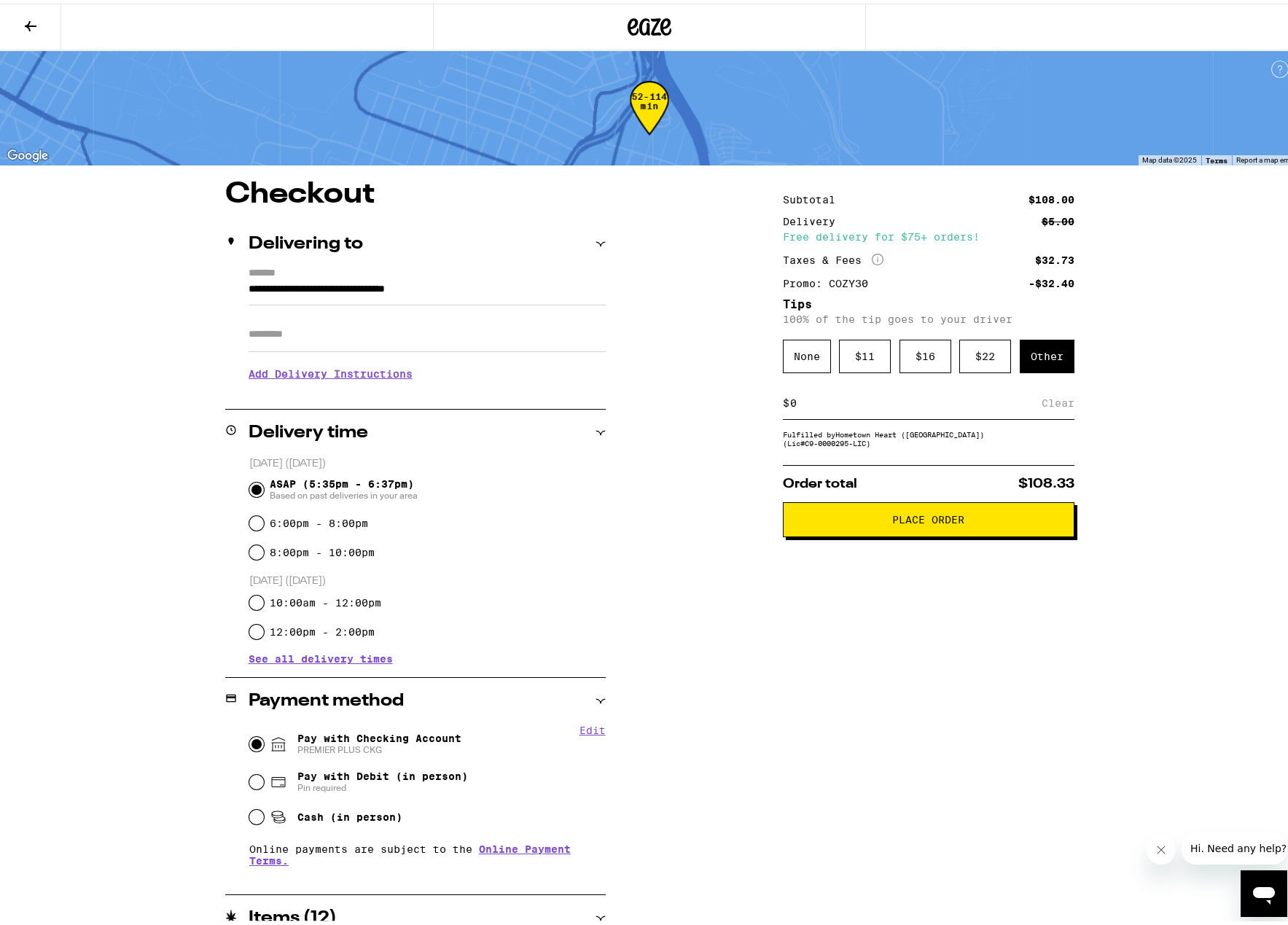
click at [861, 400] on input at bounding box center [915, 399] width 252 height 13
click at [857, 406] on input at bounding box center [915, 399] width 252 height 13
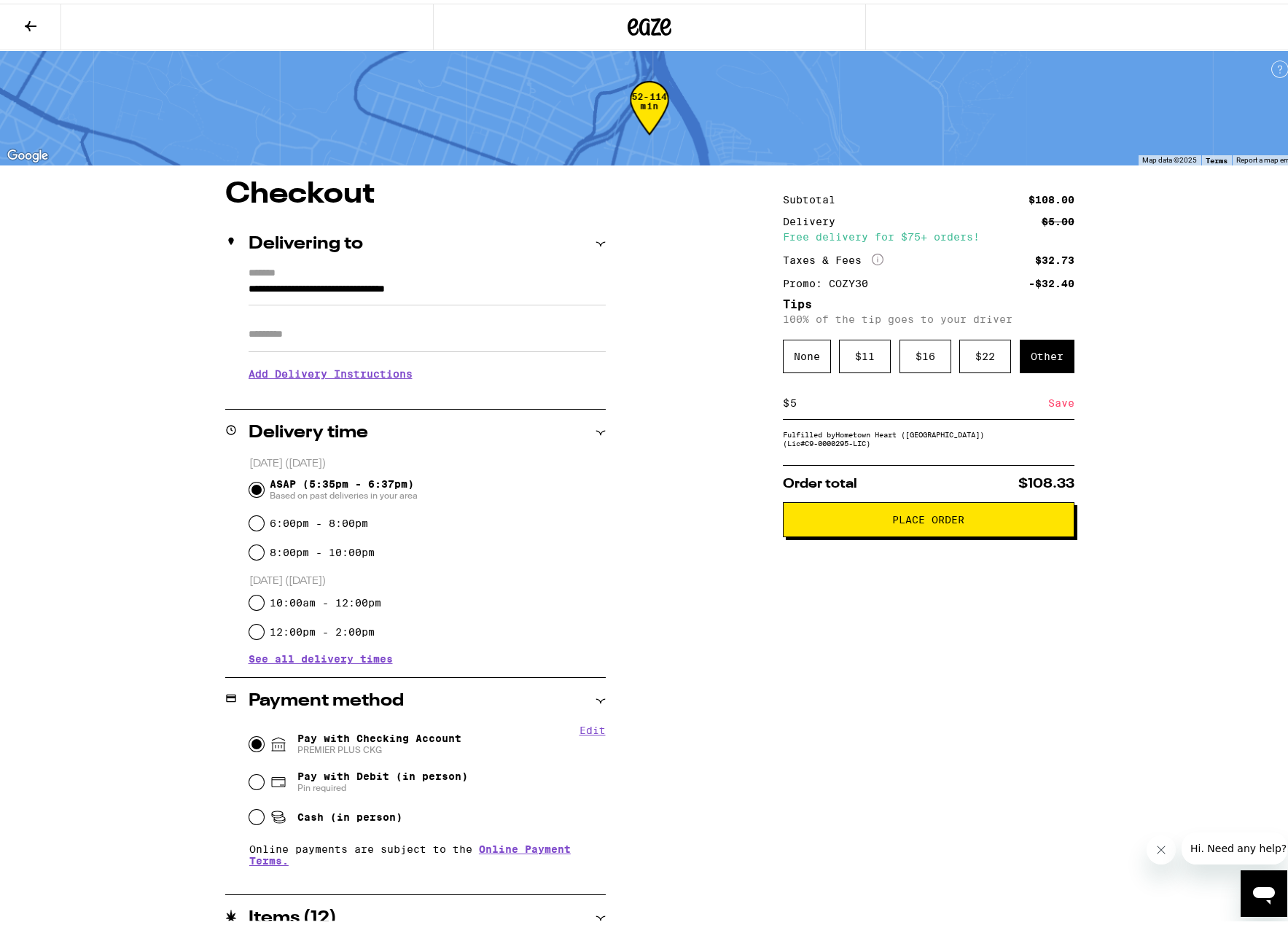
type input "5"
click at [749, 511] on div "**********" at bounding box center [649, 663] width 1050 height 973
click at [740, 512] on div "**********" at bounding box center [649, 663] width 1050 height 973
click at [825, 397] on input "5" at bounding box center [919, 399] width 259 height 13
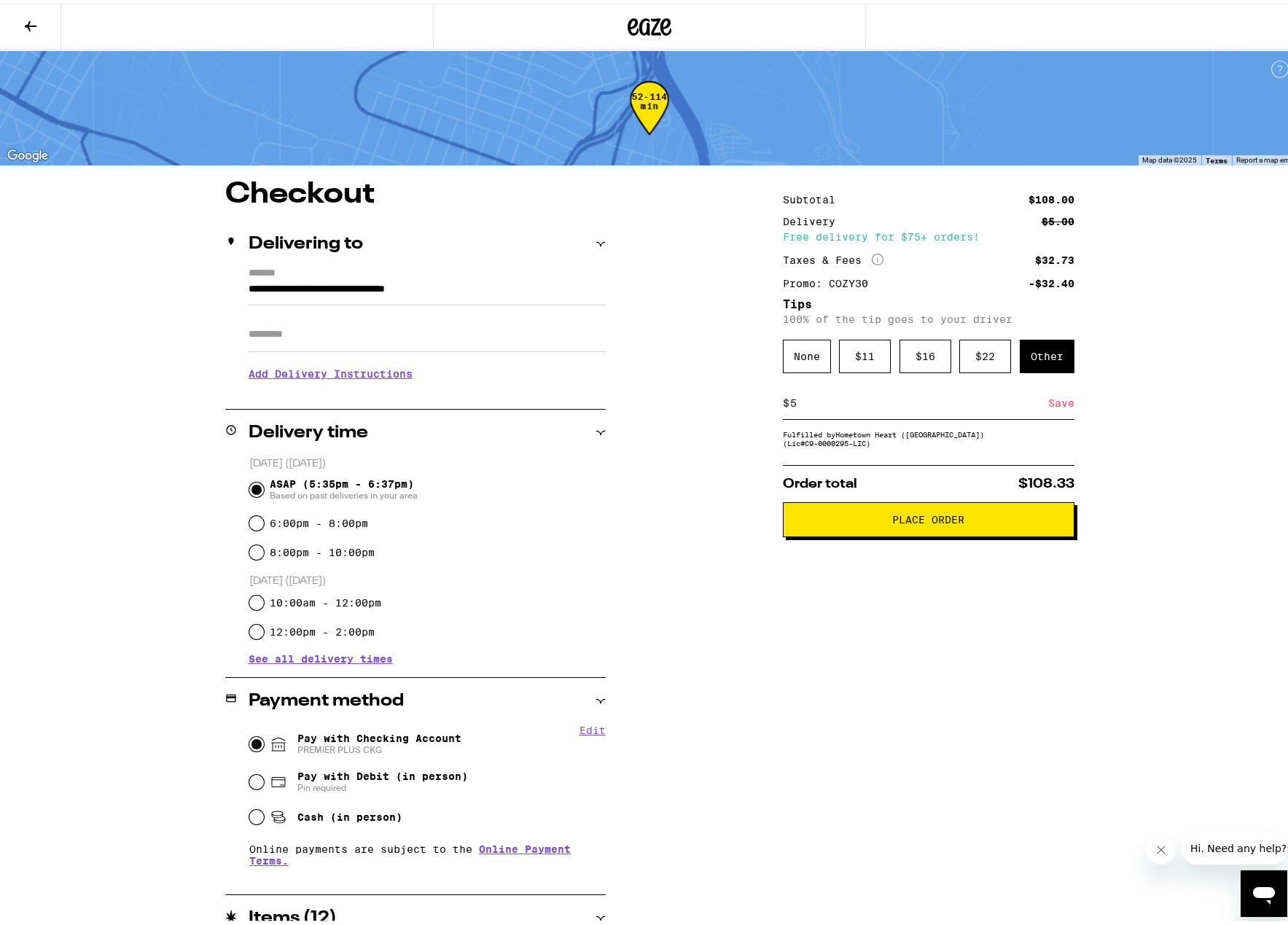
click at [1063, 398] on div "Save" at bounding box center [1062, 399] width 27 height 32
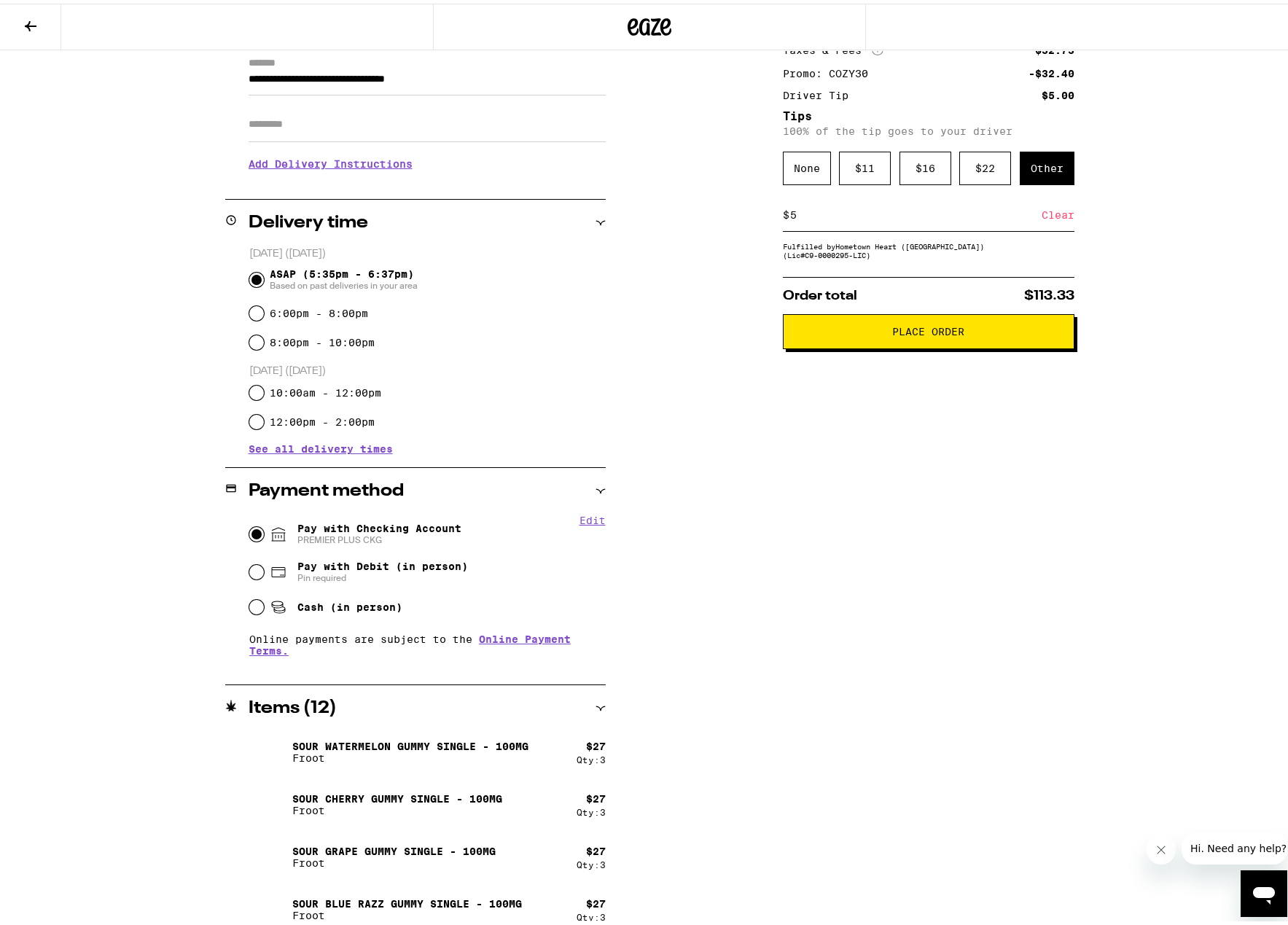
scroll to position [224, 0]
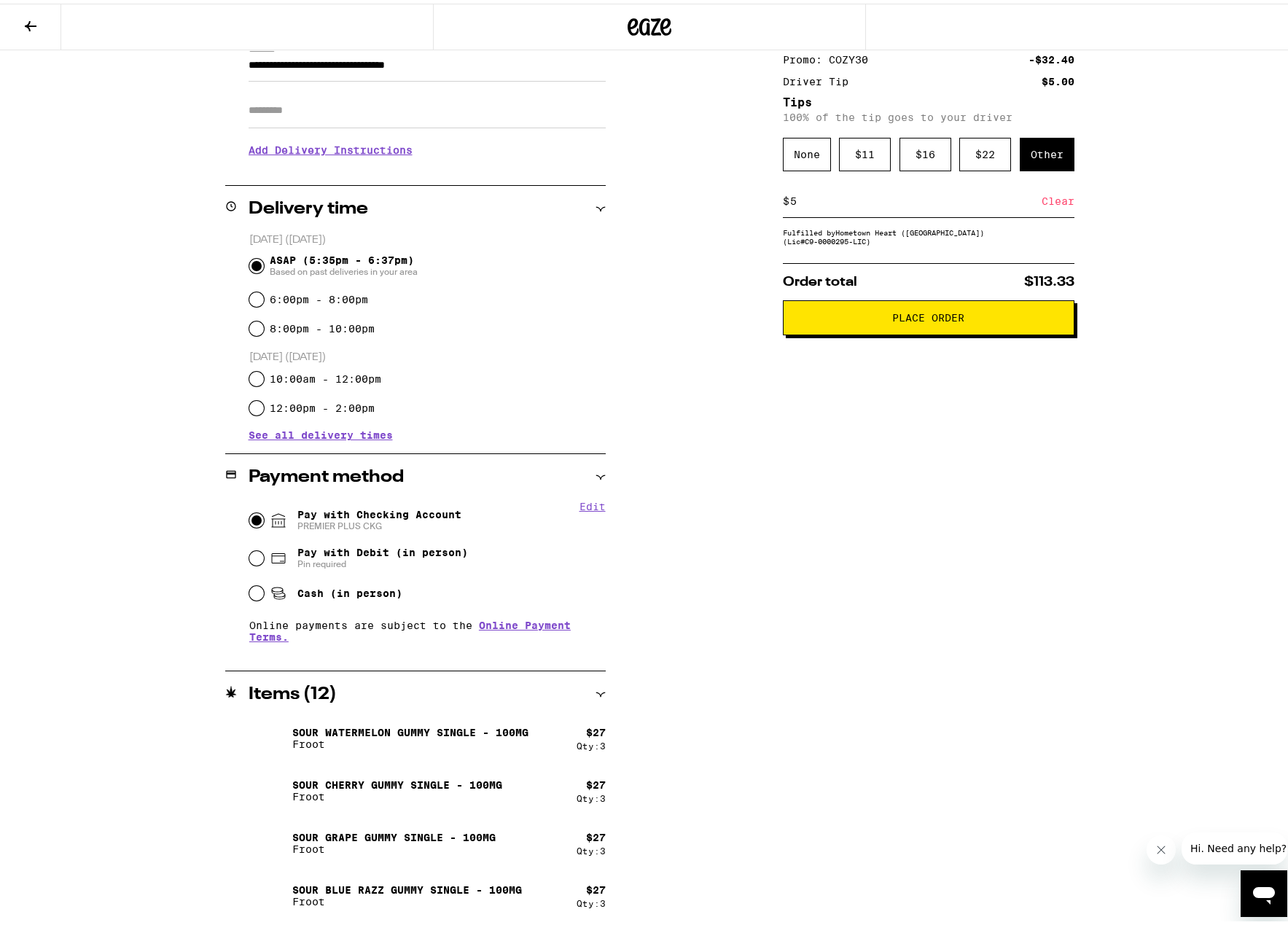
drag, startPoint x: 658, startPoint y: 716, endPoint x: 659, endPoint y: 708, distance: 8.1
click at [32, 30] on icon at bounding box center [31, 23] width 18 height 18
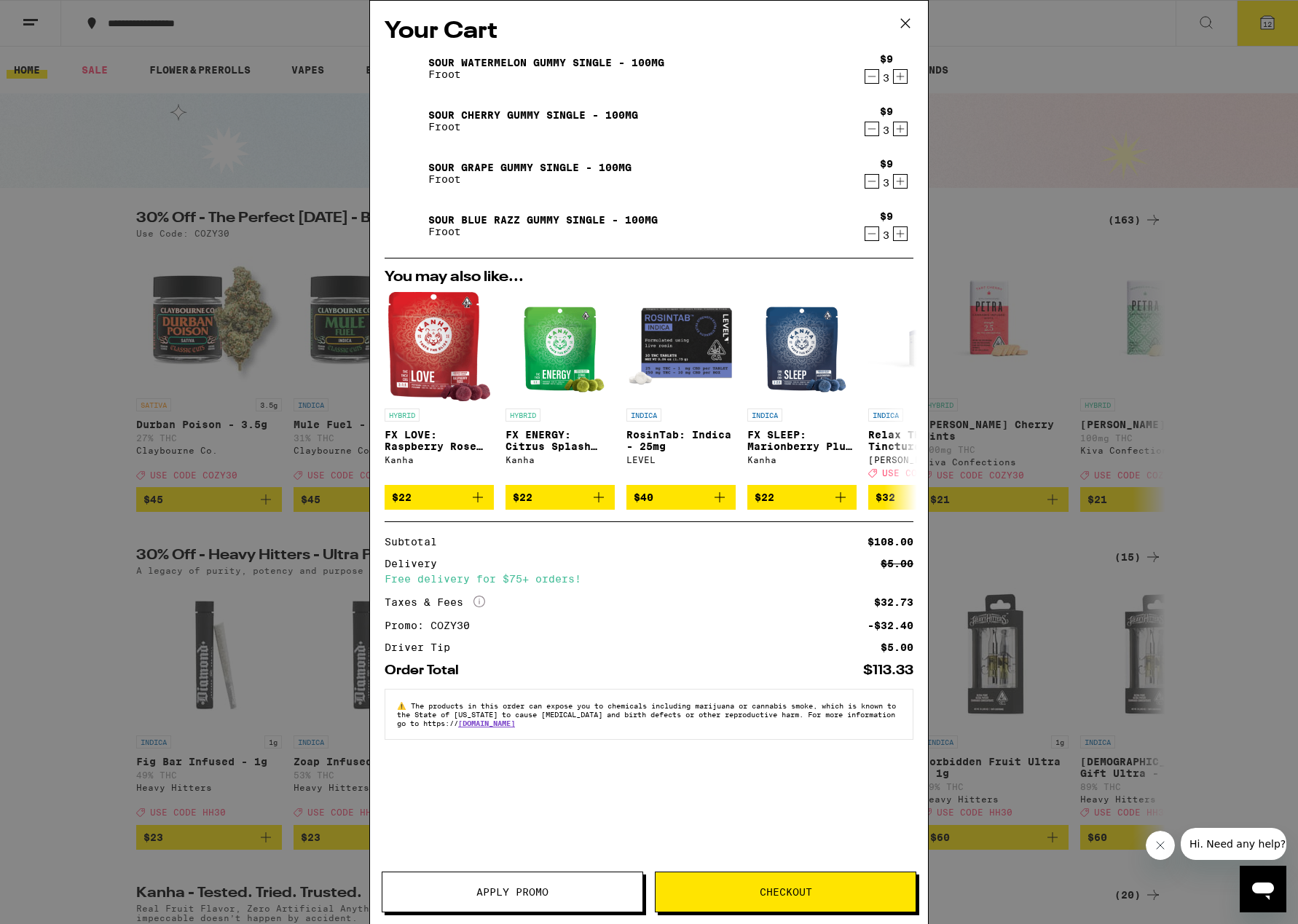
click at [870, 79] on icon "Decrement" at bounding box center [872, 76] width 13 height 18
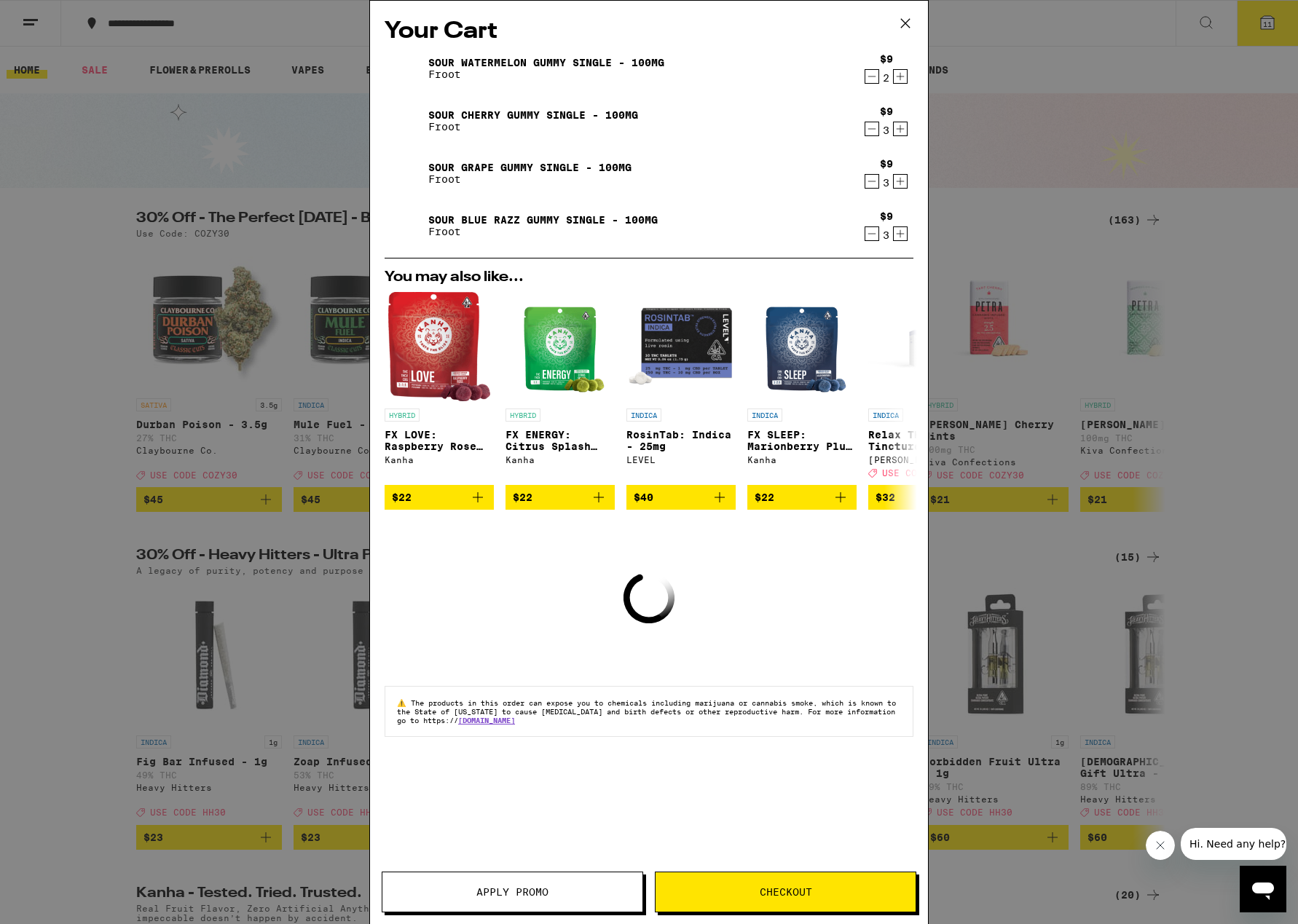
click at [870, 79] on icon "Decrement" at bounding box center [872, 76] width 13 height 18
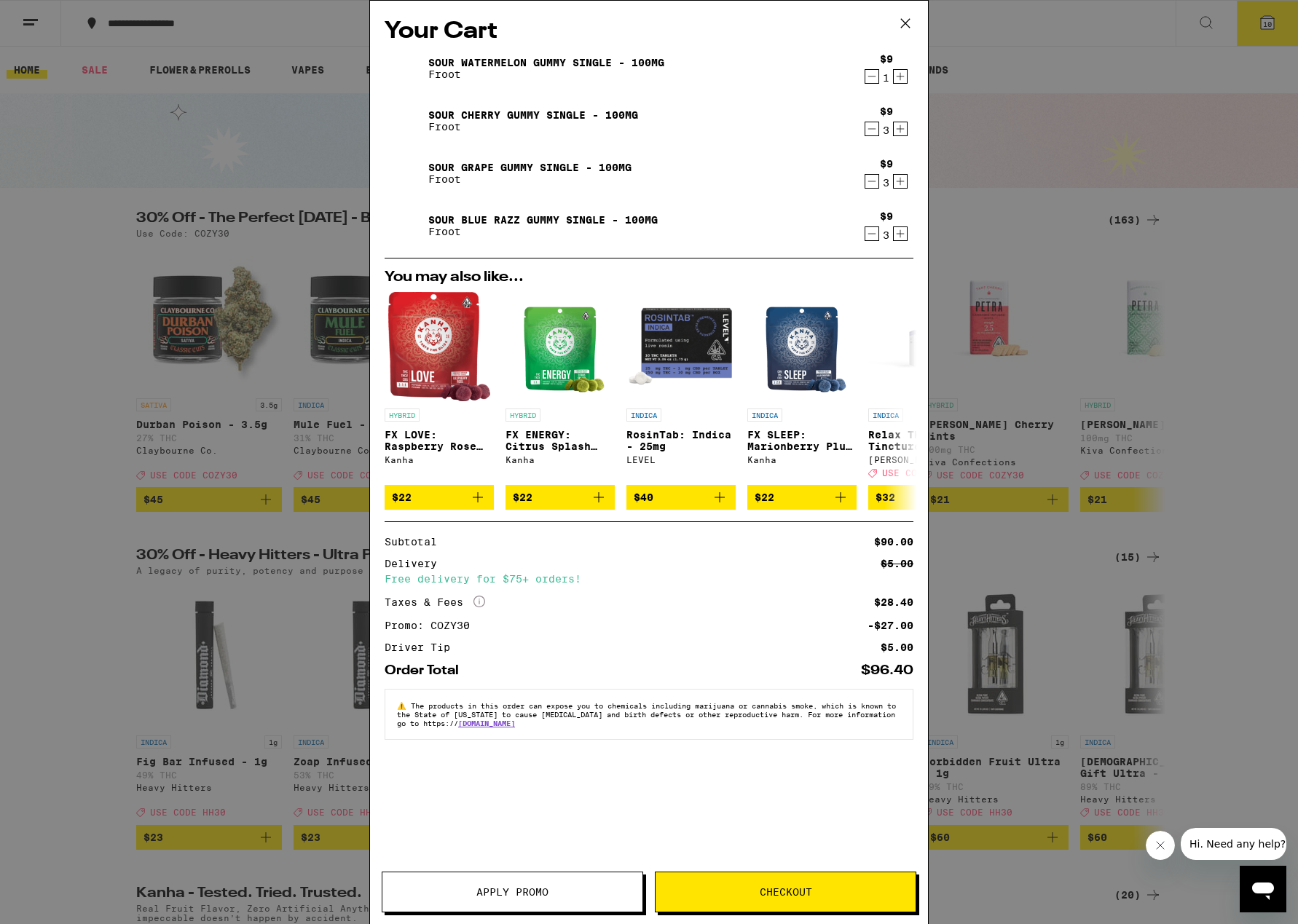
click at [870, 79] on icon "Decrement" at bounding box center [872, 76] width 13 height 18
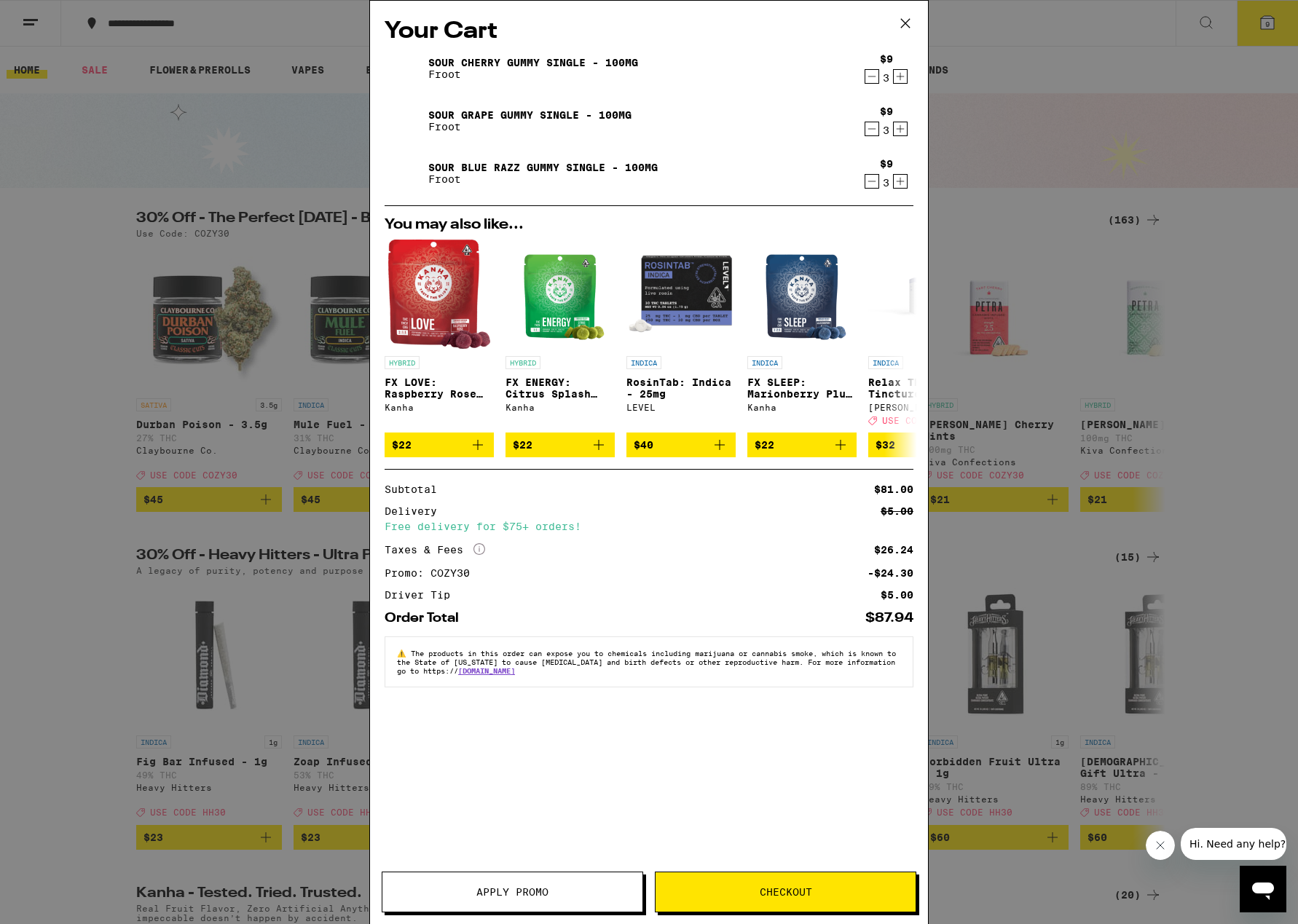
click at [900, 80] on icon "Increment" at bounding box center [901, 76] width 13 height 18
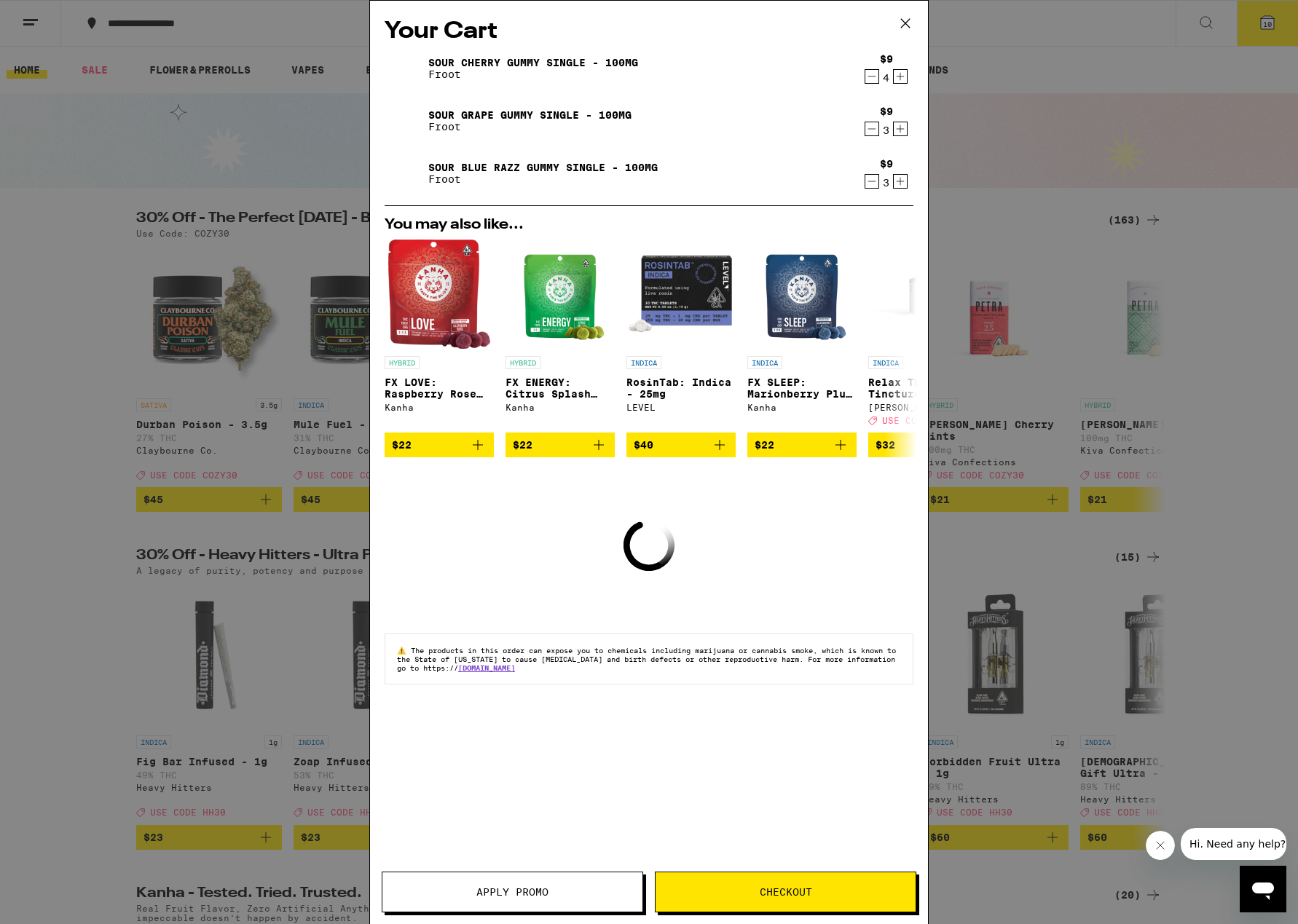
drag, startPoint x: 902, startPoint y: 129, endPoint x: 906, endPoint y: 176, distance: 47.2
click at [902, 130] on icon "Increment" at bounding box center [901, 129] width 13 height 18
click at [906, 181] on icon "Increment" at bounding box center [901, 182] width 13 height 18
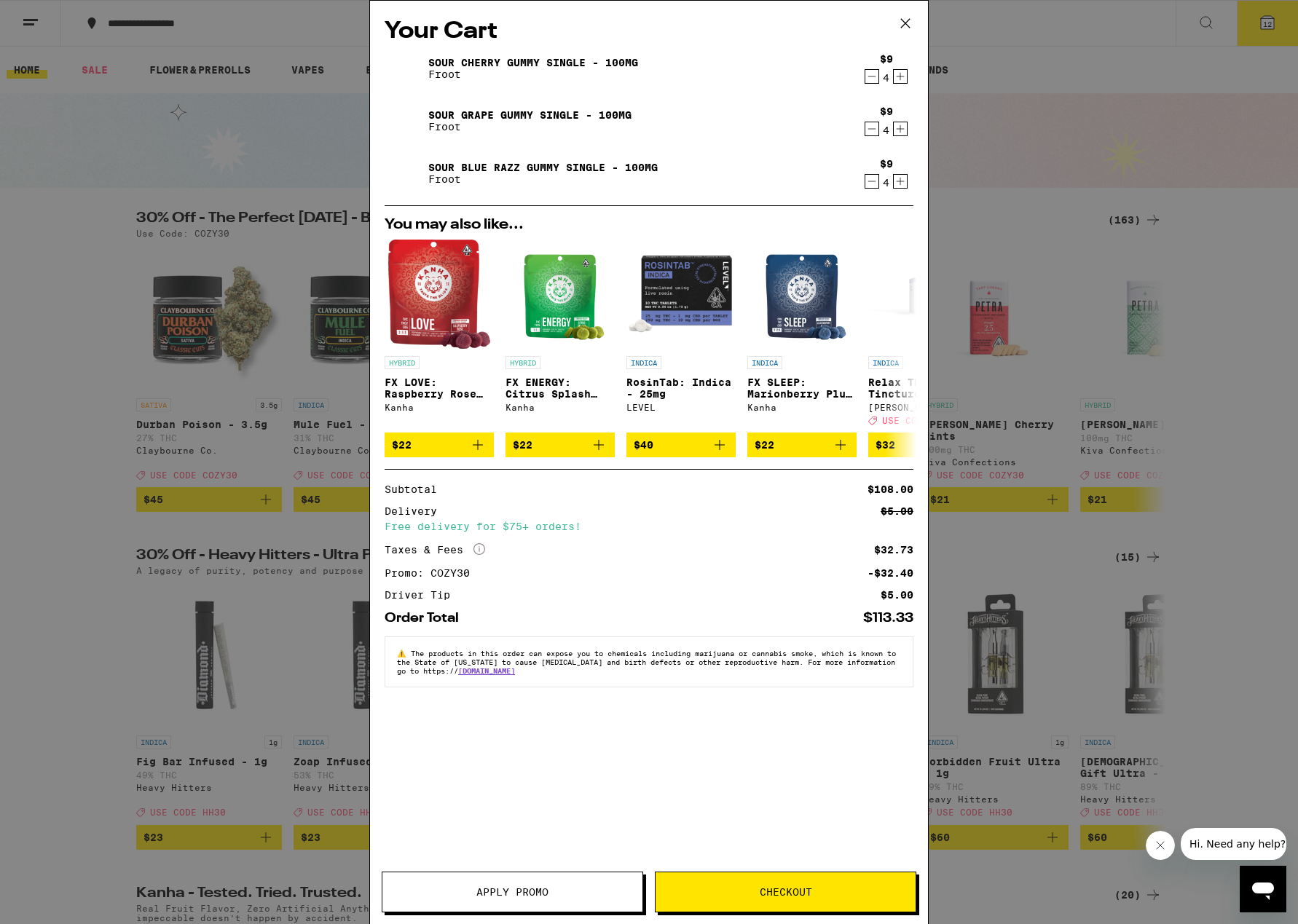
click at [789, 891] on span "Checkout" at bounding box center [786, 891] width 52 height 10
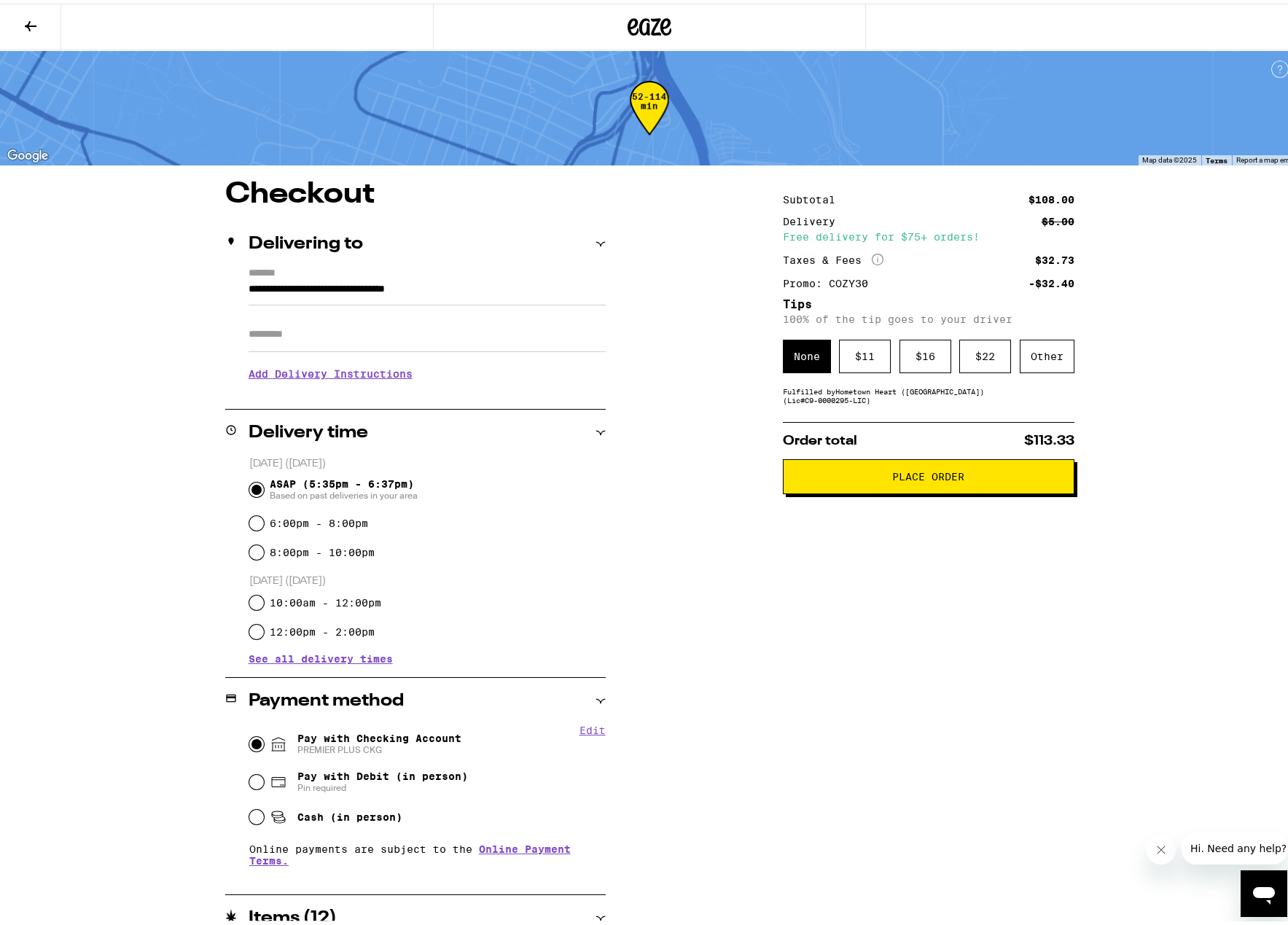
click at [1040, 442] on span "$113.33" at bounding box center [1049, 437] width 51 height 13
click at [1041, 593] on div "Subtotal $108.00 Delivery $5.00 Free delivery for $75+ orders! Taxes & Fees Mor…" at bounding box center [928, 636] width 291 height 920
click at [1039, 356] on div "Other" at bounding box center [1047, 353] width 55 height 34
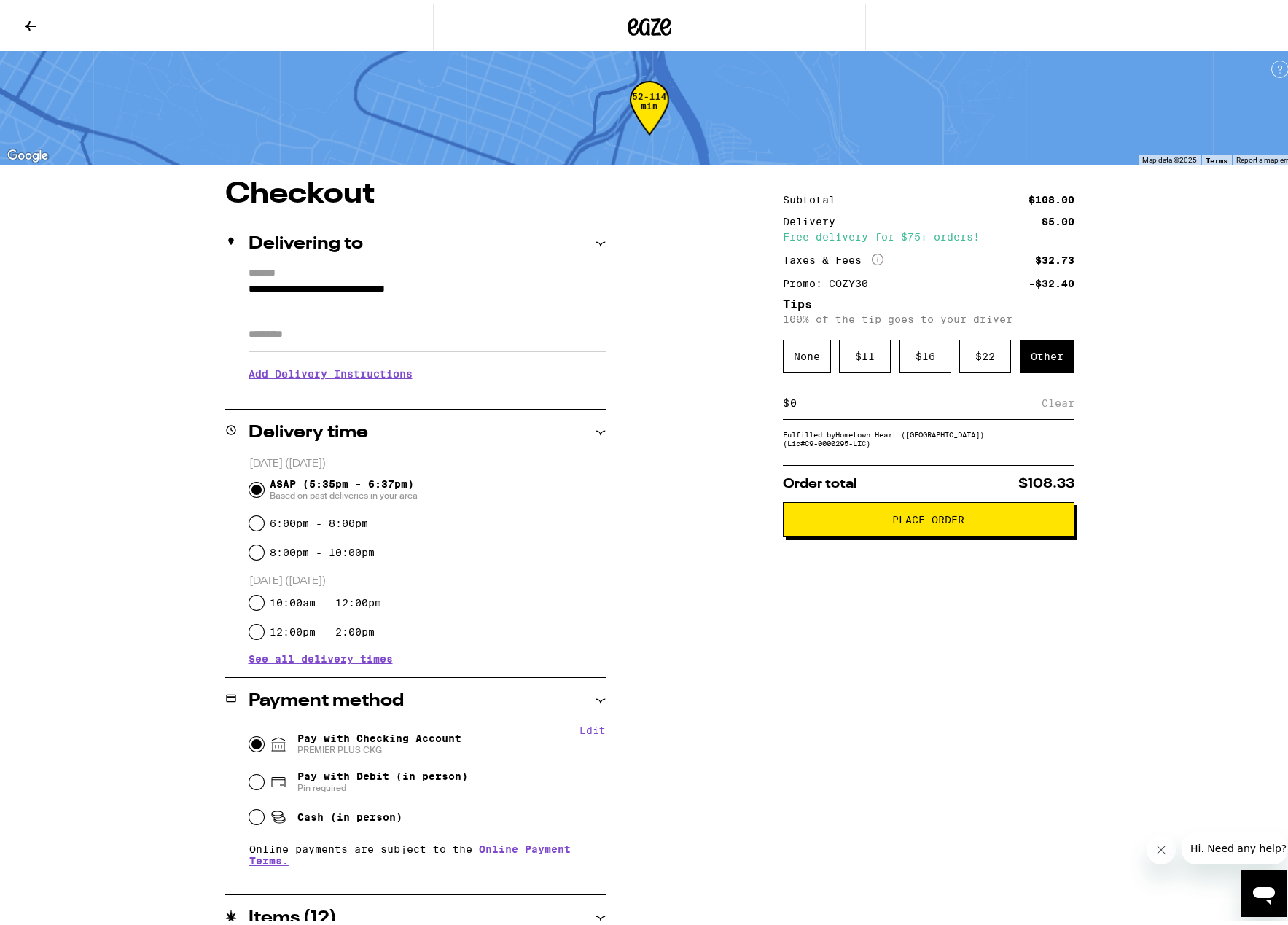
click at [988, 406] on input at bounding box center [915, 399] width 252 height 13
type input "5"
click at [1203, 385] on div "**********" at bounding box center [649, 548] width 1299 height 1096
click at [1053, 399] on div "Save" at bounding box center [1062, 399] width 27 height 32
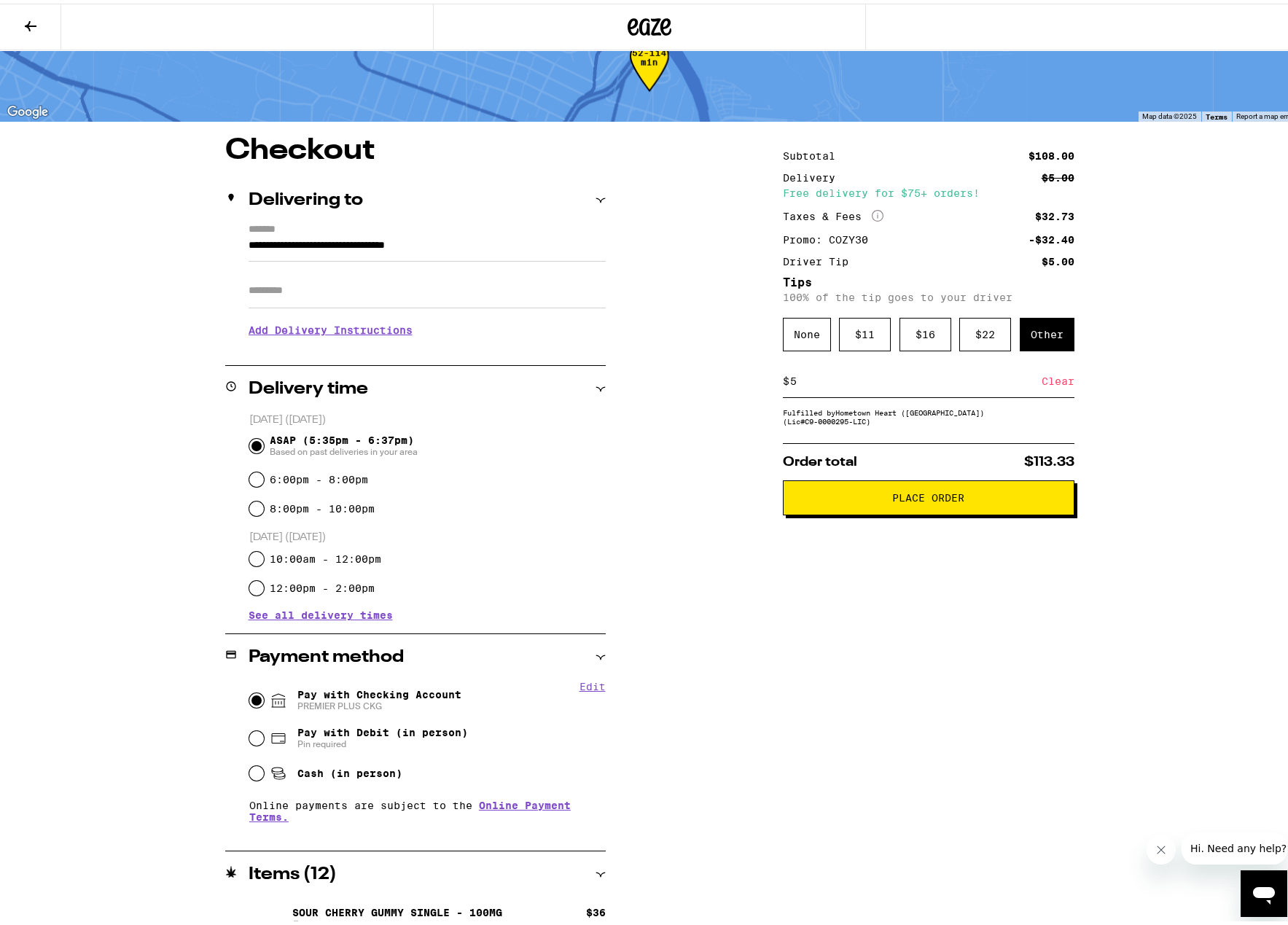
scroll to position [41, 0]
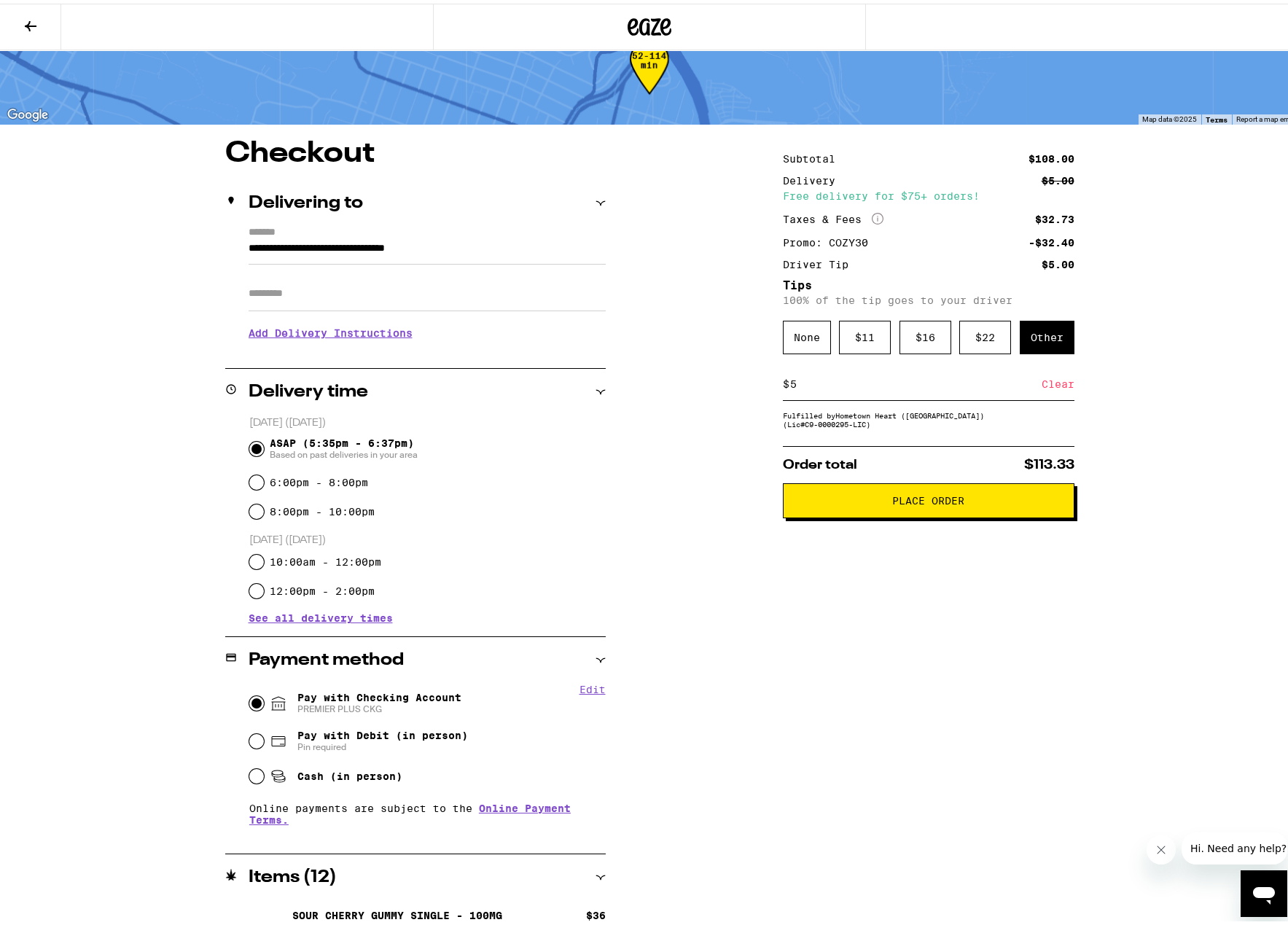
click at [897, 510] on button "Place Order" at bounding box center [928, 496] width 291 height 35
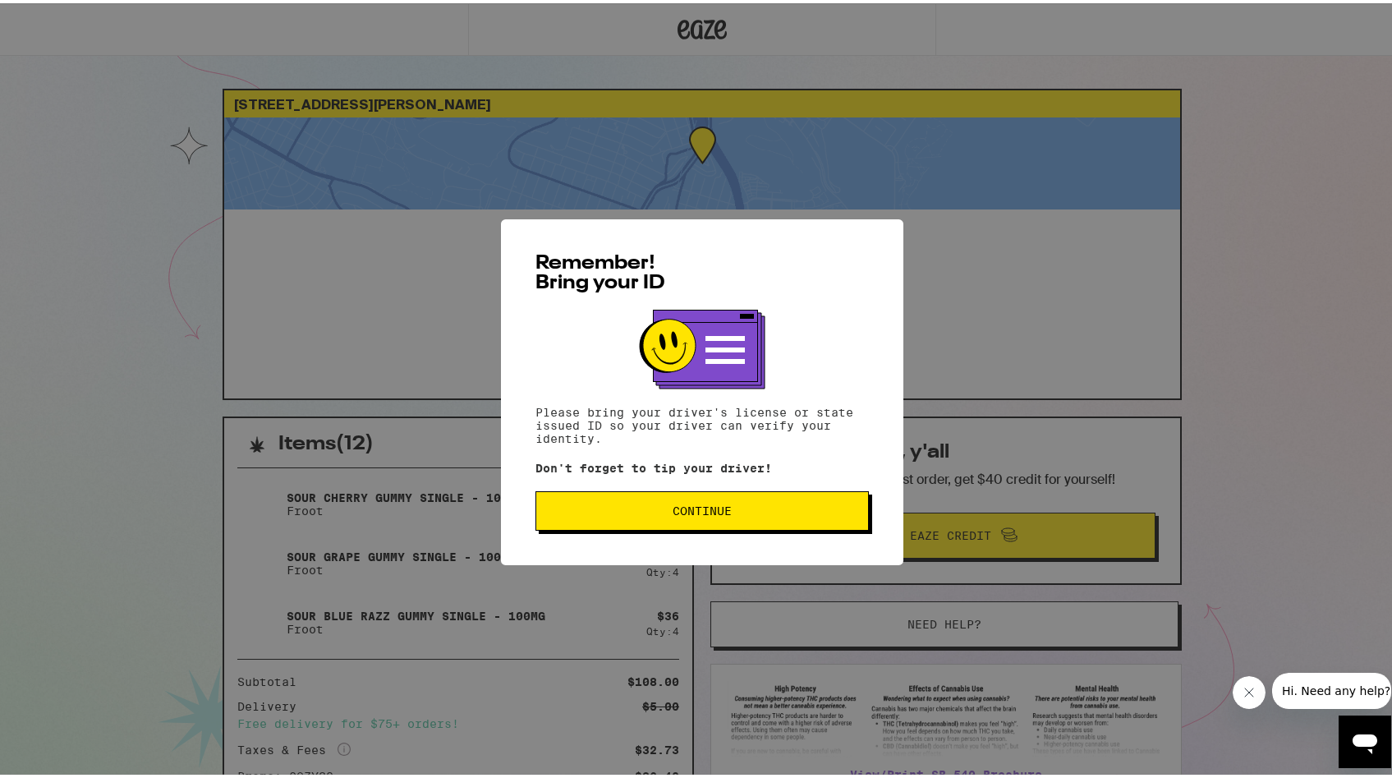
click at [110, 503] on div "Remember! Bring your ID Please bring your driver's license or state issued ID s…" at bounding box center [702, 389] width 1404 height 778
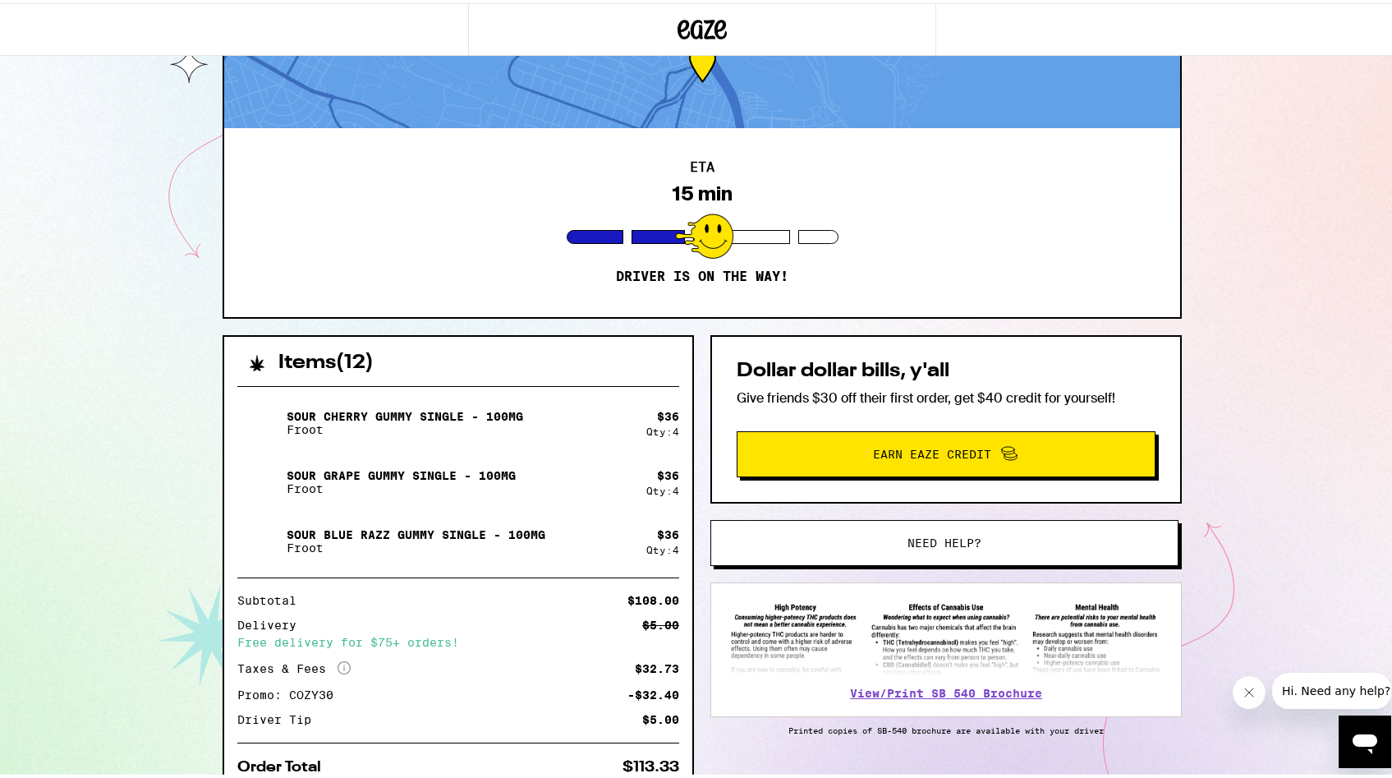
scroll to position [68, 0]
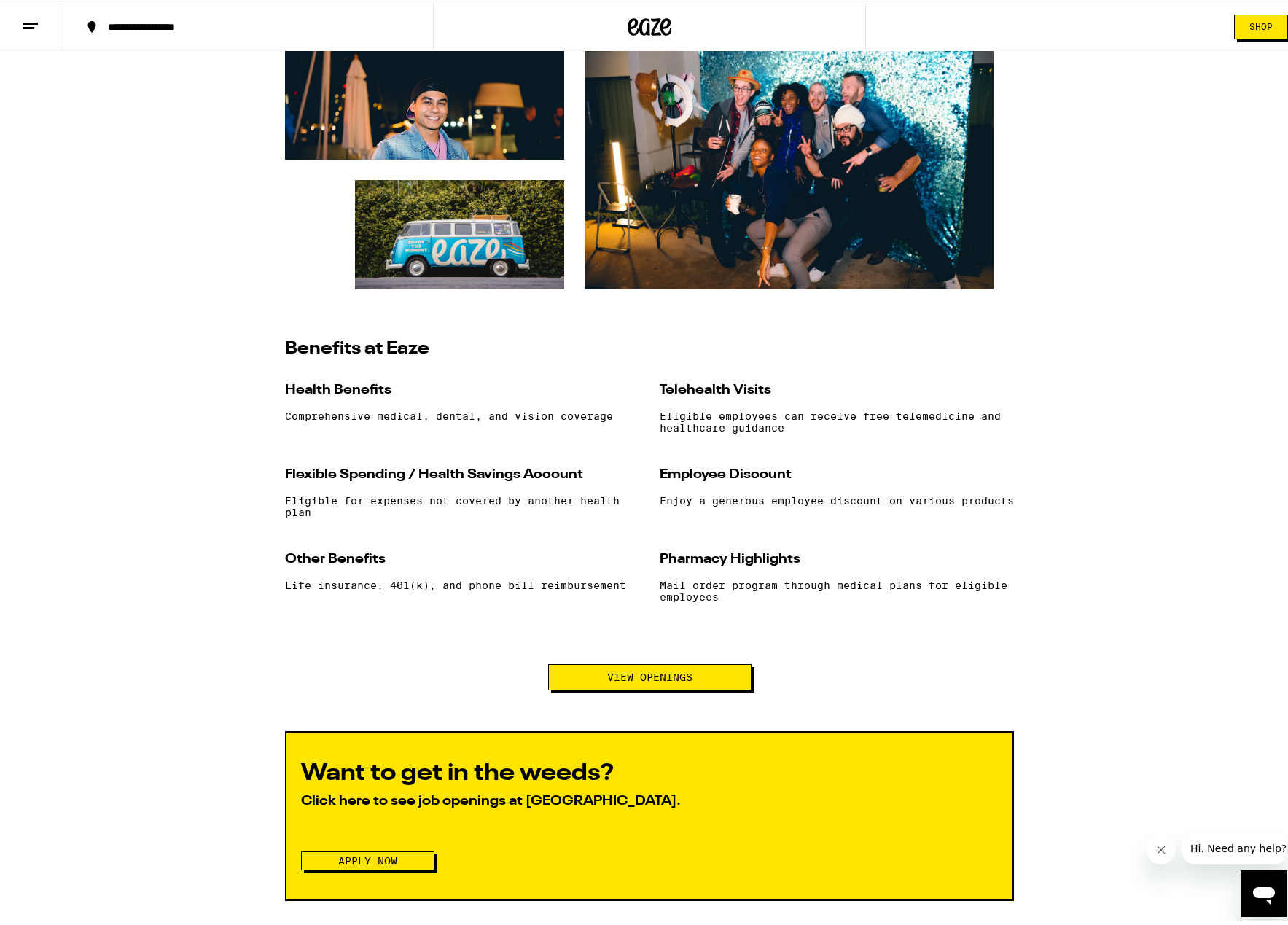
scroll to position [1123, 0]
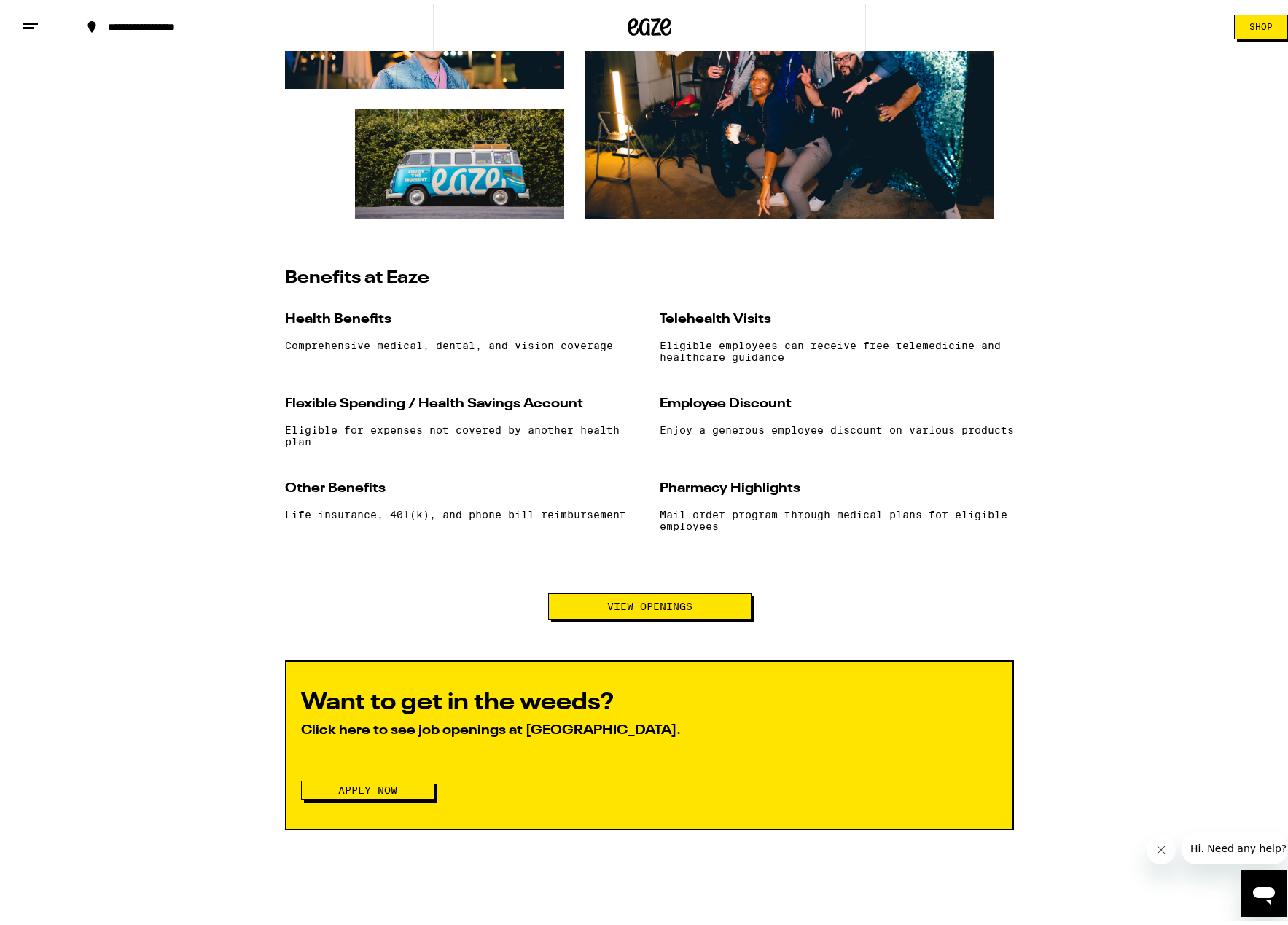
click at [662, 608] on span "View Openings" at bounding box center [650, 602] width 85 height 10
